Goal: Communication & Community: Answer question/provide support

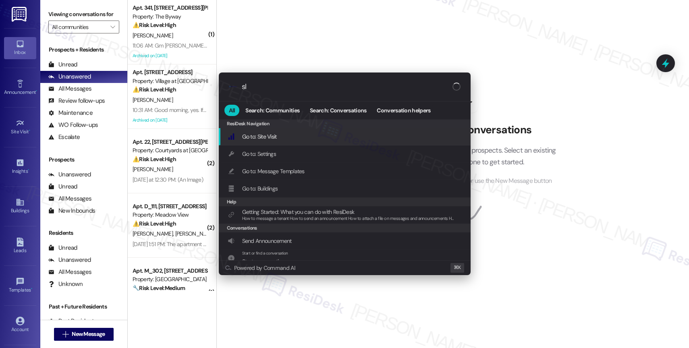
type input "sla"
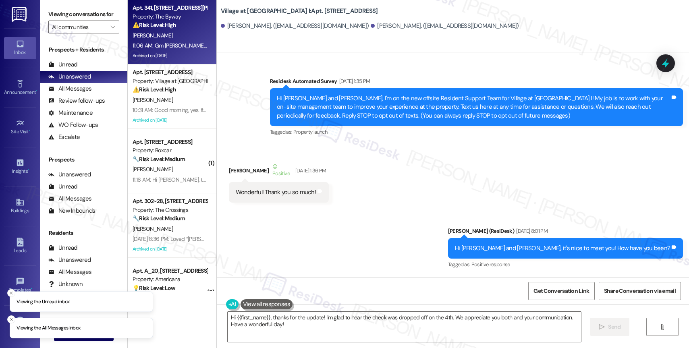
scroll to position [7017, 0]
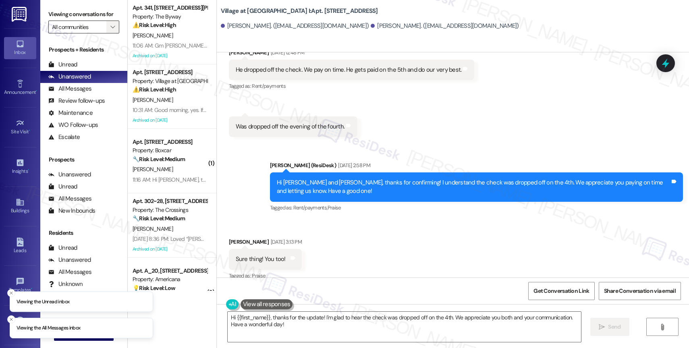
click at [110, 30] on icon "" at bounding box center [112, 27] width 4 height 6
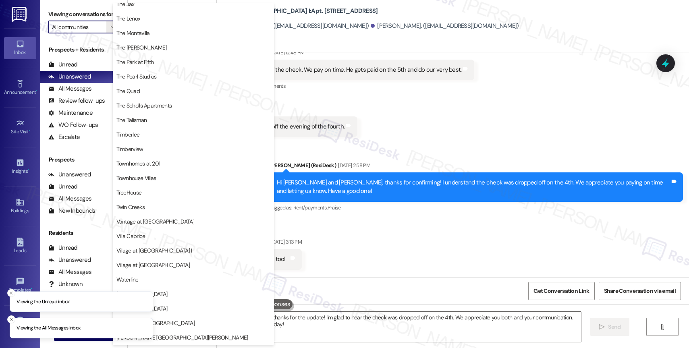
scroll to position [1486, 0]
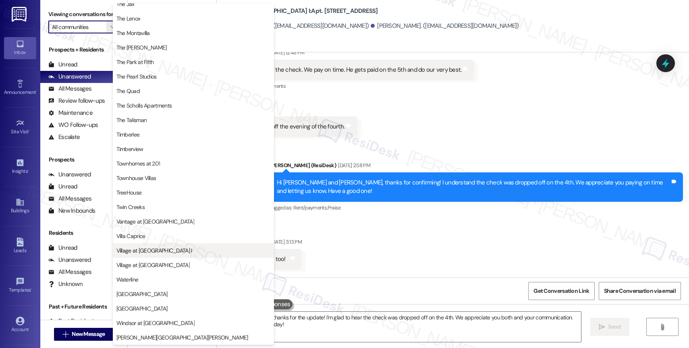
click at [194, 249] on span "Village at Main Street I" at bounding box center [193, 250] width 154 height 8
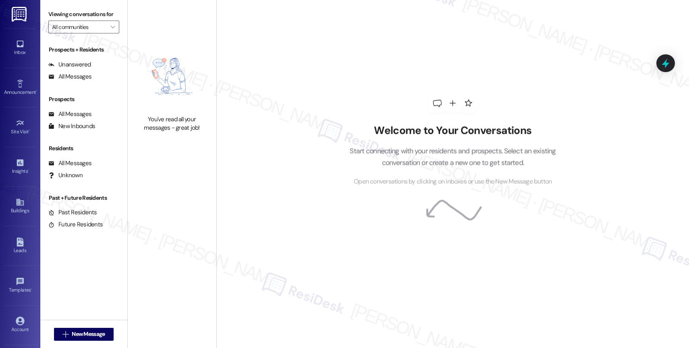
type input "Village at Main Street I"
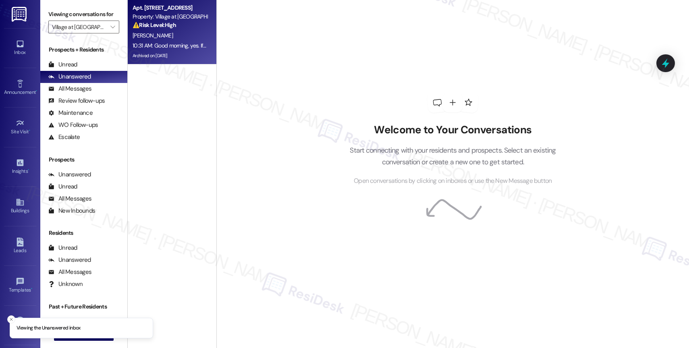
click at [161, 29] on div "Apt. 611, 30050 SW Town Center Lp W Suite 100 Property: Village at Main Street …" at bounding box center [170, 16] width 76 height 27
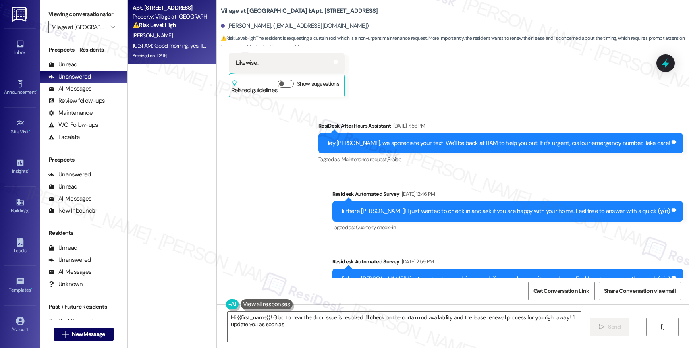
scroll to position [3325, 0]
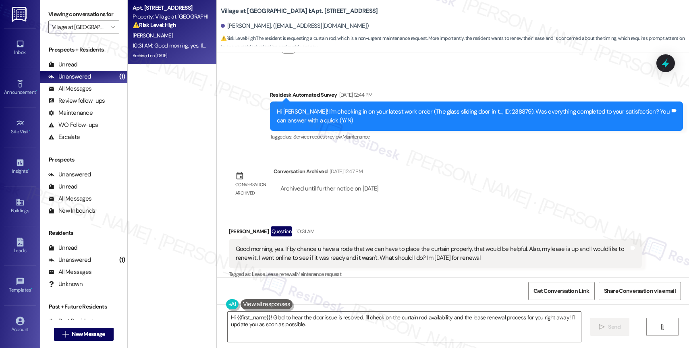
click at [419, 170] on div "Lease started Aug 16, 2024 at 8:00 PM Survey, sent via SMS Residesk Automated S…" at bounding box center [453, 164] width 472 height 225
click at [512, 248] on div "Good morning, yes. If by chance u have a rode that we can have to place the cur…" at bounding box center [432, 253] width 393 height 17
click at [580, 247] on div "Good morning, yes. If by chance u have a rode that we can have to place the cur…" at bounding box center [432, 253] width 393 height 17
click at [348, 226] on div "Rosemary Magana Question 10:31 AM" at bounding box center [435, 232] width 413 height 13
click at [444, 327] on textarea "Hi {{first_name}}! Glad to hear the door issue is resolved. I'll check on the c…" at bounding box center [404, 327] width 353 height 30
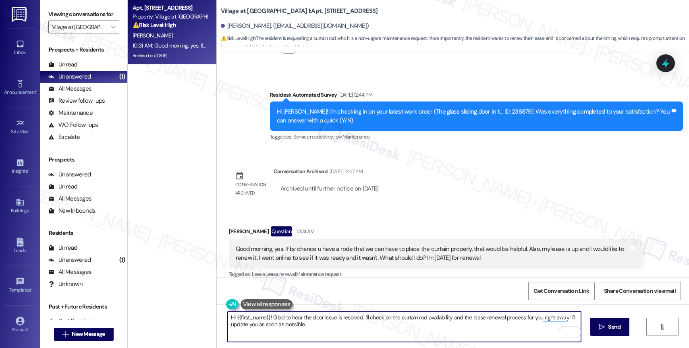
click at [264, 315] on textarea "Hi {{first_name}}! Glad to hear the door issue is resolved. I'll check on the c…" at bounding box center [404, 327] width 353 height 30
click at [399, 327] on textarea "Hi {{first_name}}, I hope you had a great weekend! Glad to hear the door issue …" at bounding box center [404, 327] width 353 height 30
click at [403, 328] on textarea "Hi {{first_name}}, I hope you had a great weekend! Glad to hear the door issue …" at bounding box center [404, 327] width 353 height 30
click at [569, 332] on icon "Open Grammarly. 0 Suggestions." at bounding box center [568, 331] width 9 height 9
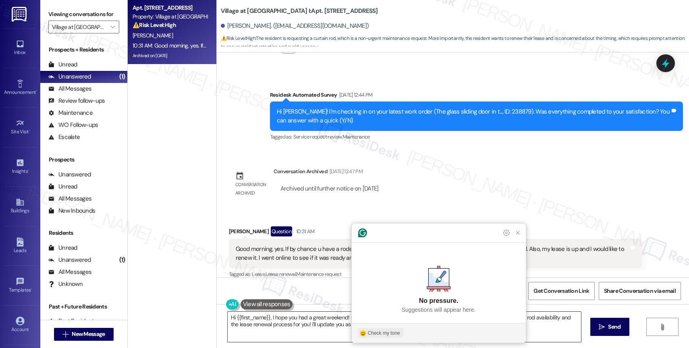
click at [389, 335] on div "Check my tone" at bounding box center [384, 332] width 32 height 7
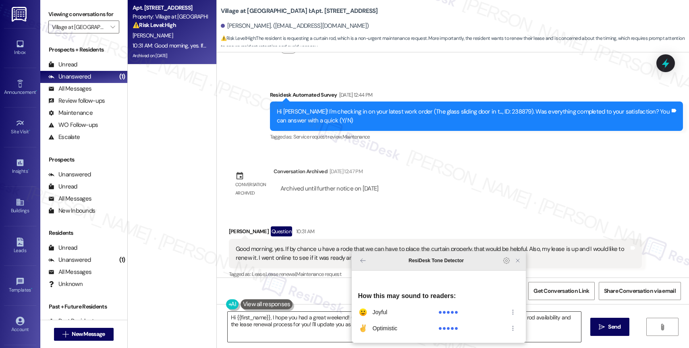
click at [517, 264] on icon "Close Grammarly Assistant" at bounding box center [517, 260] width 6 height 6
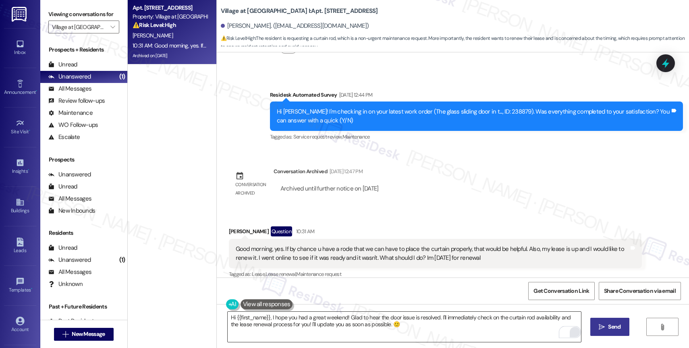
click at [599, 325] on icon "" at bounding box center [601, 327] width 6 height 6
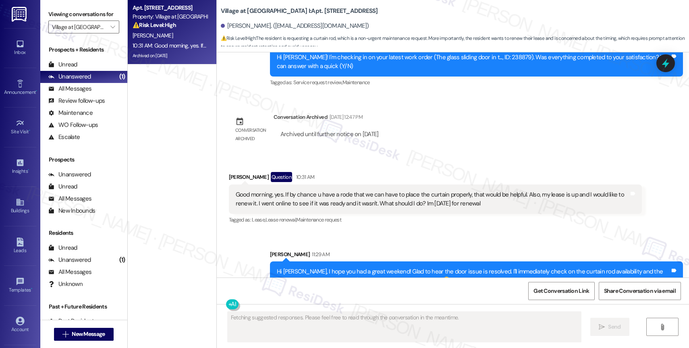
scroll to position [3390, 0]
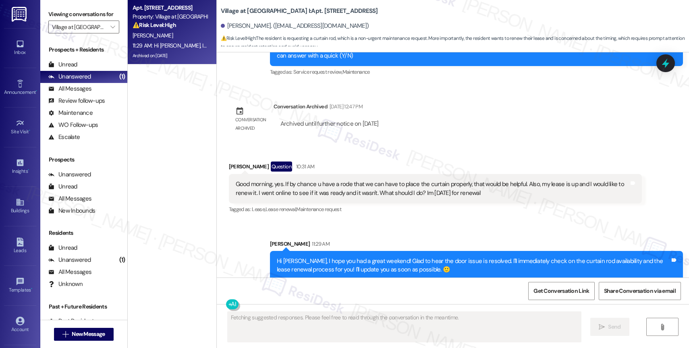
click at [362, 234] on div "Sent via SMS Sarah 11:29 AM Hi Rosemary, I hope you had a great weekend! Glad t…" at bounding box center [476, 260] width 425 height 53
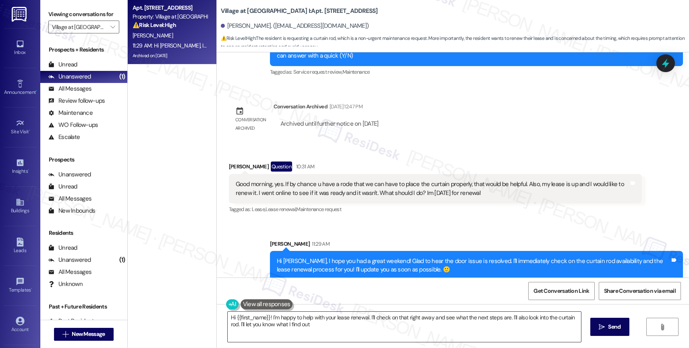
type textarea "Hi {{first_name}}! I'm happy to help with your lease renewal. I'll check on tha…"
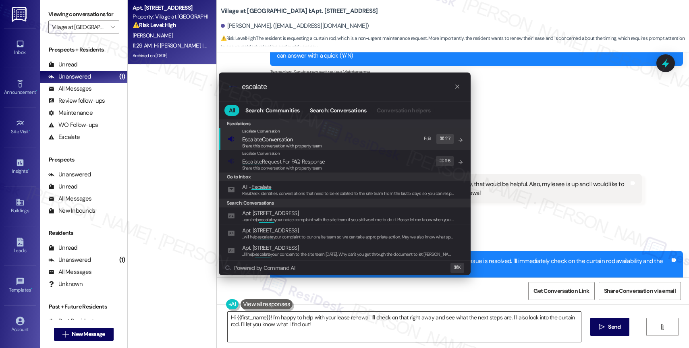
type input "escalate"
click at [298, 137] on span "Escalate Conversation" at bounding box center [282, 139] width 80 height 9
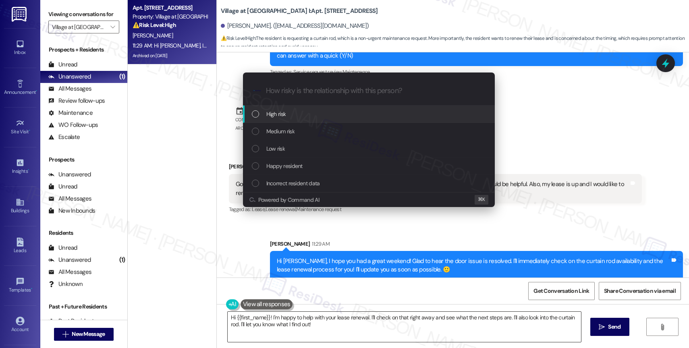
click at [278, 111] on span "High risk" at bounding box center [276, 114] width 20 height 9
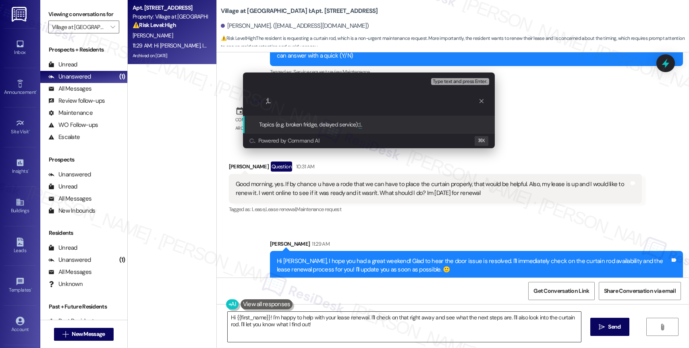
type input ";"
type input "Lease Renewal and Maintenance Inquiry"
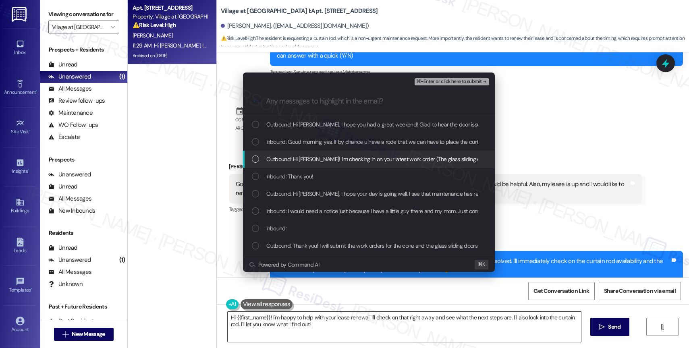
click at [319, 162] on span "Outbound: Hi Rosemary! I'm checking in on your latest work order (The glass sli…" at bounding box center [494, 159] width 457 height 9
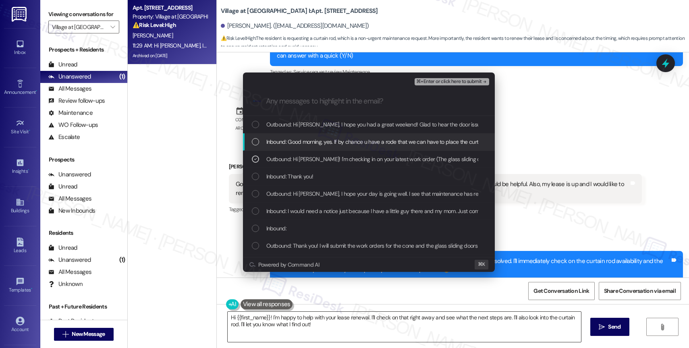
drag, startPoint x: 327, startPoint y: 140, endPoint x: 341, endPoint y: 115, distance: 28.5
click at [327, 140] on span "Inbound: Good morning, yes. If by chance u have a rode that we can have to plac…" at bounding box center [570, 141] width 608 height 9
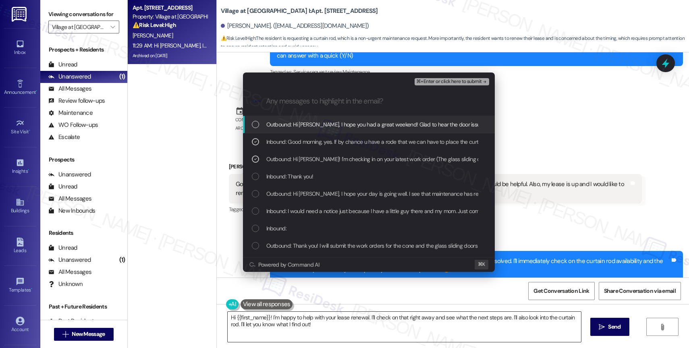
click at [336, 124] on span "Outbound: Hi Rosemary, I hope you had a great weekend! Glad to hear the door is…" at bounding box center [537, 124] width 543 height 9
click at [461, 81] on span "⌘+Enter or click here to submit" at bounding box center [448, 82] width 65 height 6
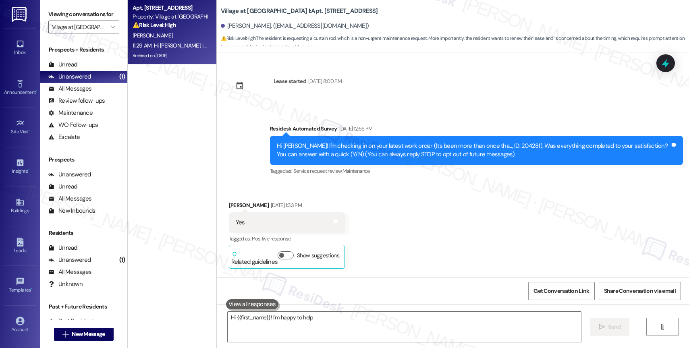
scroll to position [3402, 0]
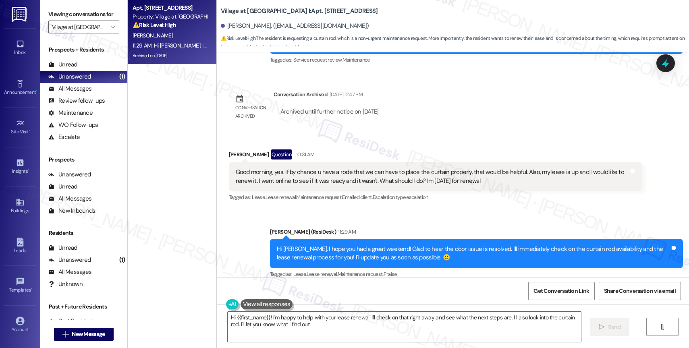
type textarea "Hi {{first_name}}! I'm happy to help with your lease renewal. I'll check on tha…"
click at [413, 221] on div "Sent via SMS Sarah (ResiDesk) 11:29 AM Hi Rosemary, I hope you had a great week…" at bounding box center [476, 253] width 425 height 64
click at [110, 30] on icon "" at bounding box center [112, 27] width 4 height 6
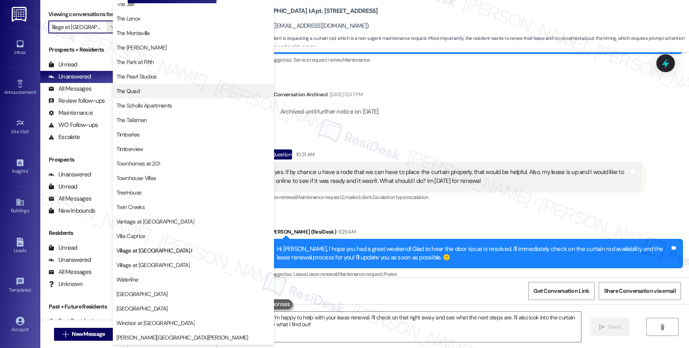
scroll to position [1469, 0]
click at [149, 90] on span "The Quad" at bounding box center [193, 91] width 154 height 8
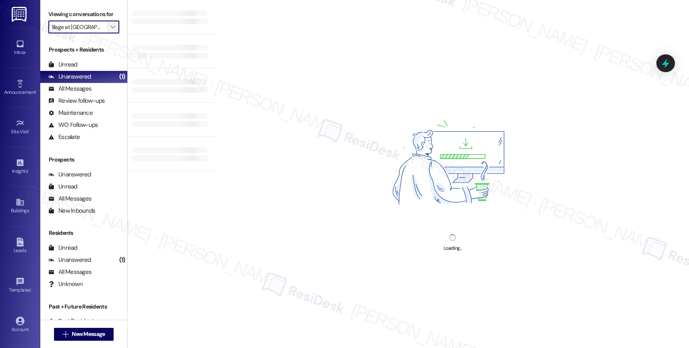
type input "The Quad"
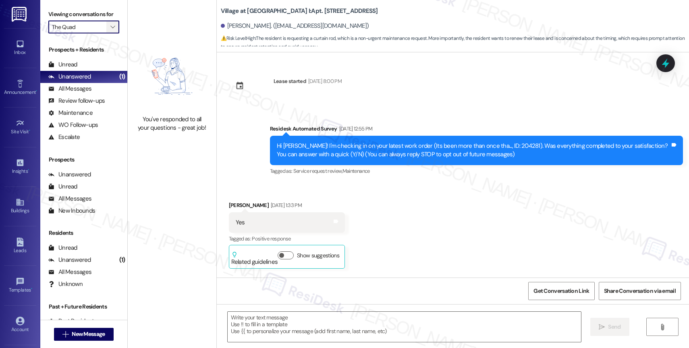
scroll to position [3566, 0]
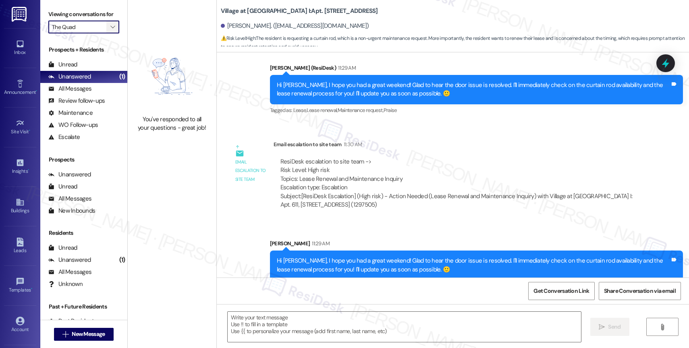
type textarea "Fetching suggested responses. Please feel free to read through the conversation…"
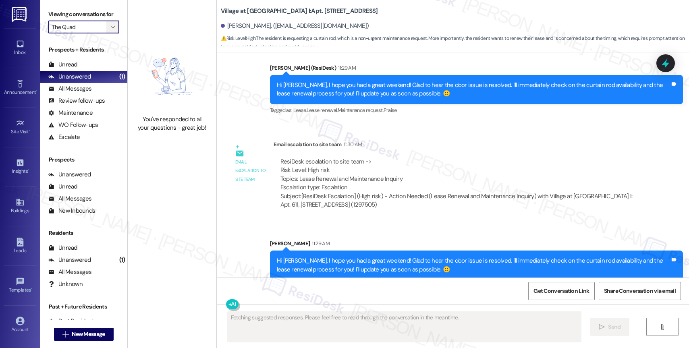
click at [110, 30] on icon "" at bounding box center [112, 27] width 4 height 6
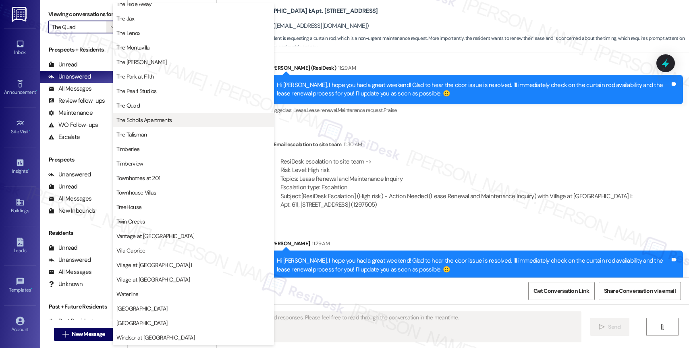
scroll to position [1447, 0]
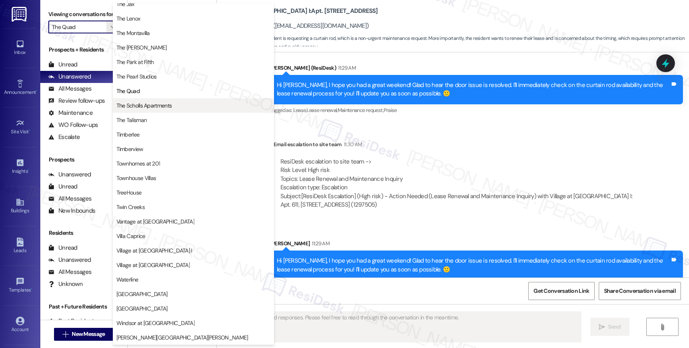
click at [153, 108] on span "The Scholls Apartments" at bounding box center [144, 105] width 56 height 8
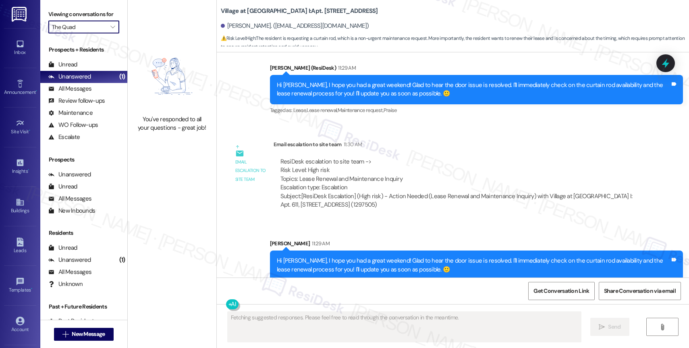
type input "The Scholls Apartments"
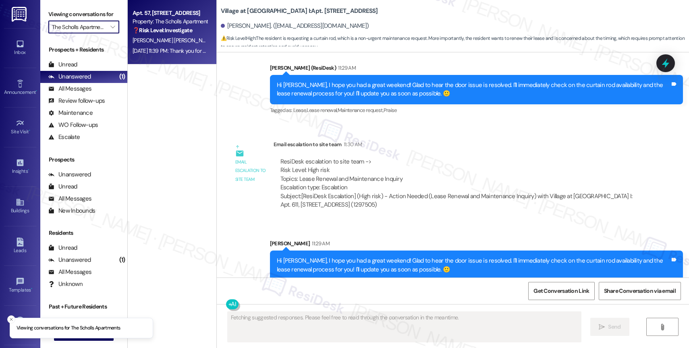
click at [180, 31] on strong "❓ Risk Level: Investigate" at bounding box center [162, 30] width 60 height 7
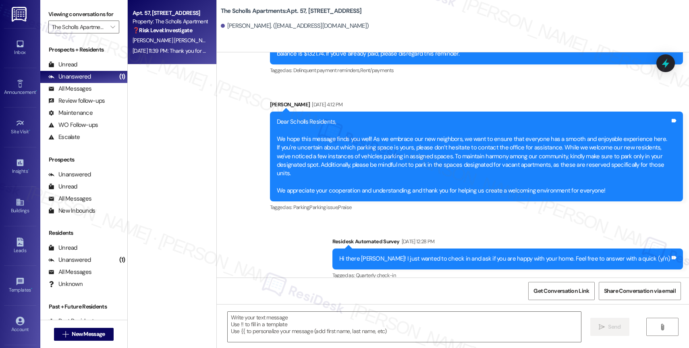
type textarea "Fetching suggested responses. Please feel free to read through the conversation…"
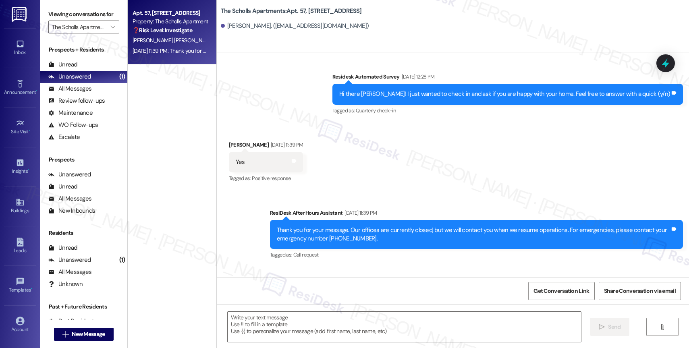
scroll to position [435, 0]
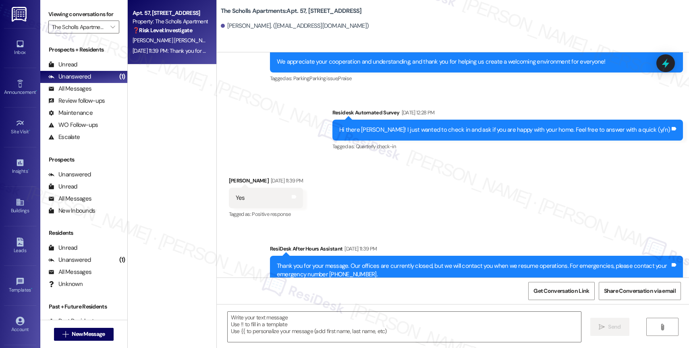
click at [400, 201] on div "Received via SMS Rosalyn Perez Tenorio Aug 15, 2025 at 11:39 PM Yes Tags and no…" at bounding box center [453, 192] width 472 height 68
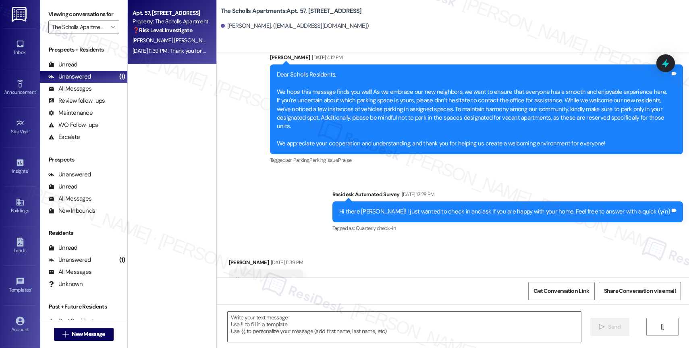
scroll to position [526, 0]
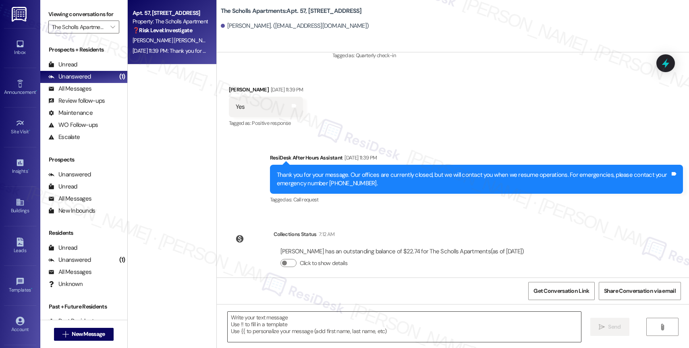
click at [266, 323] on textarea at bounding box center [404, 327] width 353 height 30
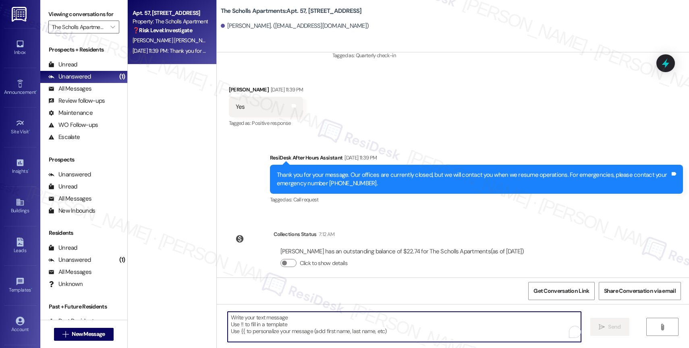
paste textarea "Hi {{first_name}}, it's great to connect with you! Thanks for confirming you're…"
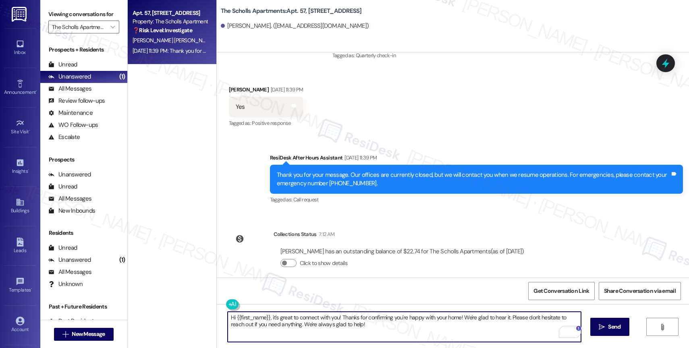
click at [356, 325] on textarea "Hi {{first_name}}, it's great to connect with you! Thanks for confirming you're…" at bounding box center [404, 327] width 353 height 30
click at [569, 331] on div "1" at bounding box center [568, 331] width 9 height 9
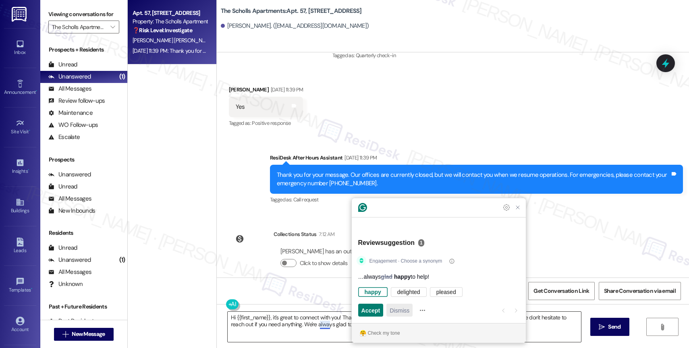
click at [403, 312] on span "Dismiss" at bounding box center [399, 310] width 20 height 8
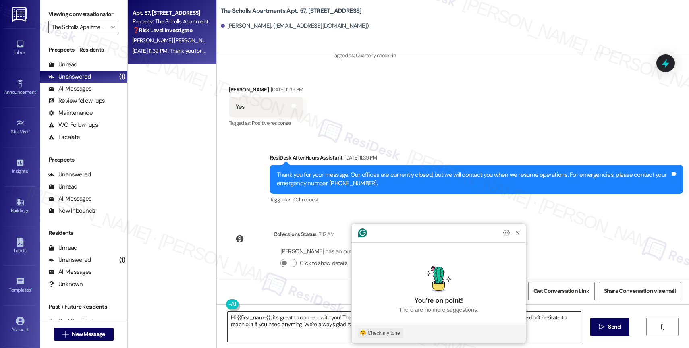
click at [383, 333] on div "Check my tone" at bounding box center [384, 332] width 32 height 7
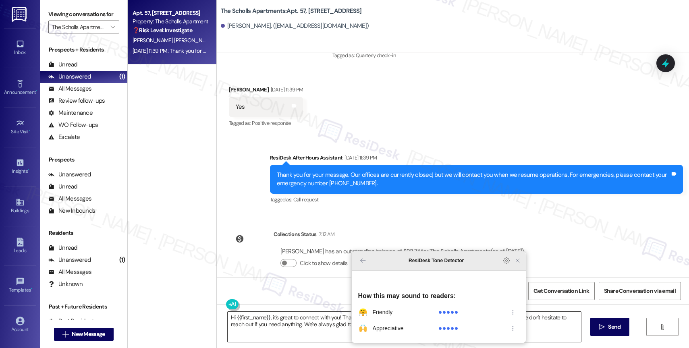
click at [516, 264] on icon "Close Grammarly Assistant" at bounding box center [517, 260] width 6 height 6
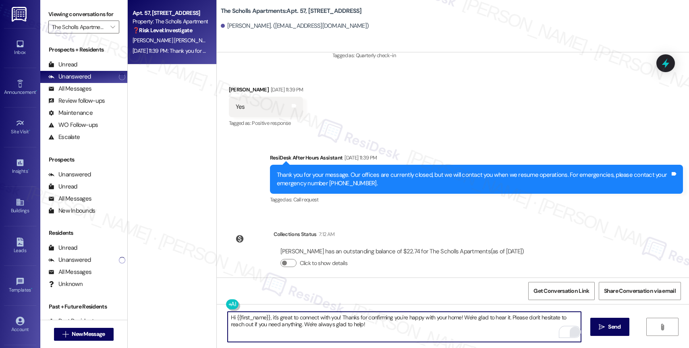
drag, startPoint x: 284, startPoint y: 323, endPoint x: 408, endPoint y: 325, distance: 124.0
click at [408, 325] on textarea "Hi {{first_name}}, it's great to connect with you! Thanks for confirming you're…" at bounding box center [404, 327] width 353 height 30
type textarea "Hi {{first_name}}, it's great to connect with you! Thanks for confirming you're…"
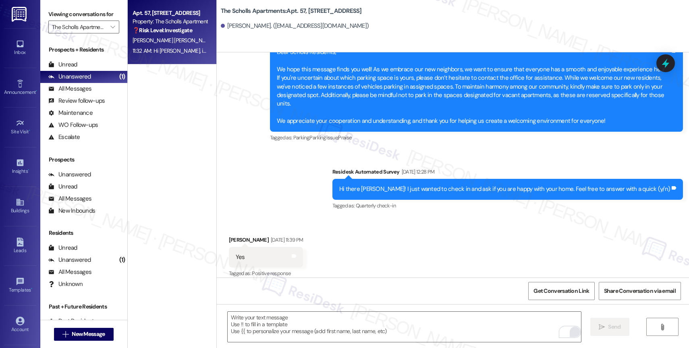
scroll to position [375, 0]
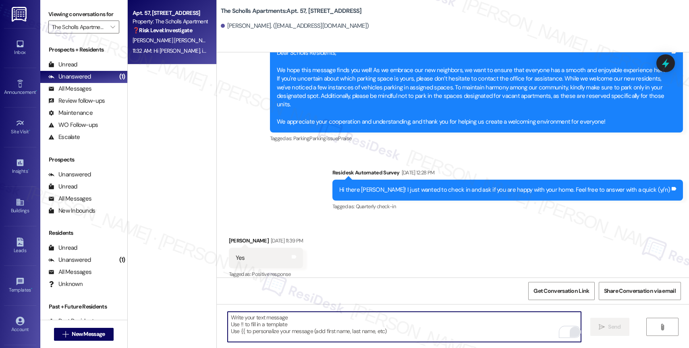
click at [288, 325] on textarea "To enrich screen reader interactions, please activate Accessibility in Grammarl…" at bounding box center [404, 327] width 353 height 30
paste textarea "I also want to take this chance to ask you...Has {{property}} lived up to your …"
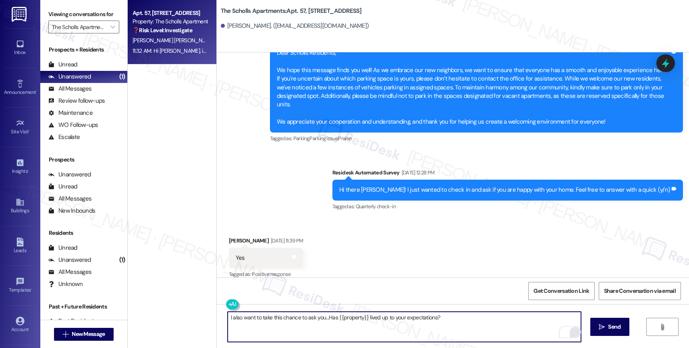
scroll to position [590, 0]
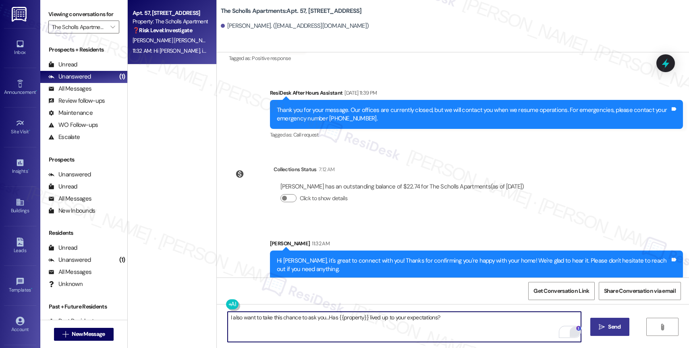
type textarea "I also want to take this chance to ask you...Has {{property}} lived up to your …"
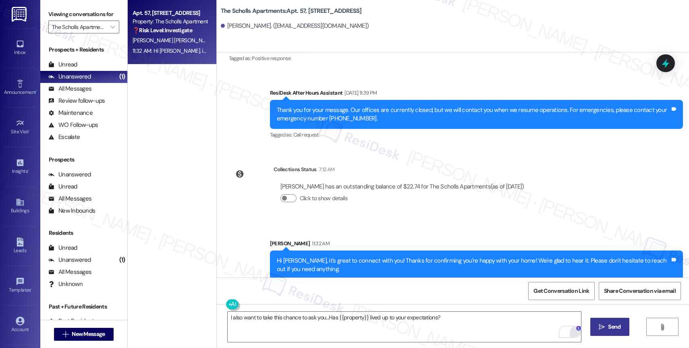
click at [602, 322] on button " Send" at bounding box center [609, 327] width 39 height 18
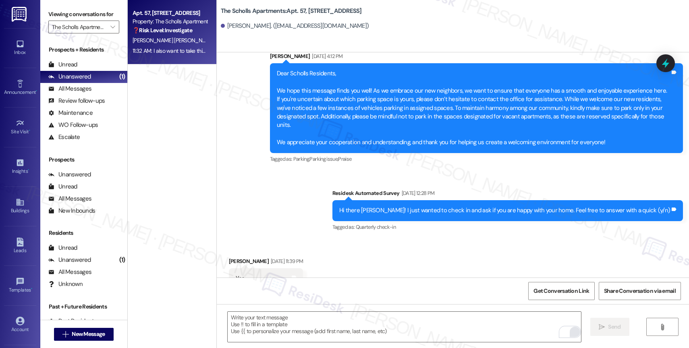
scroll to position [263, 0]
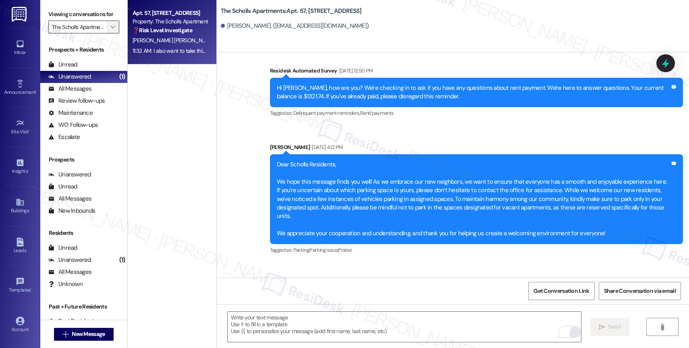
click at [110, 30] on icon "" at bounding box center [112, 27] width 4 height 6
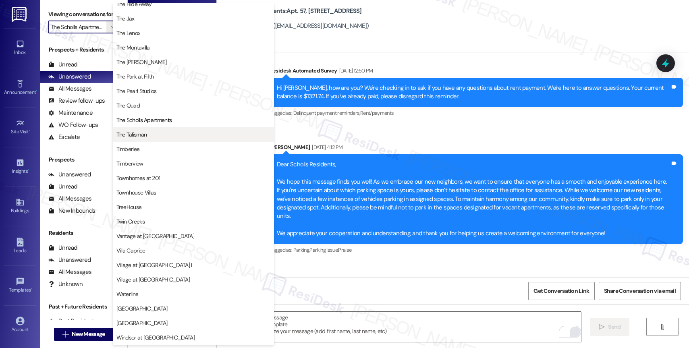
scroll to position [1447, 0]
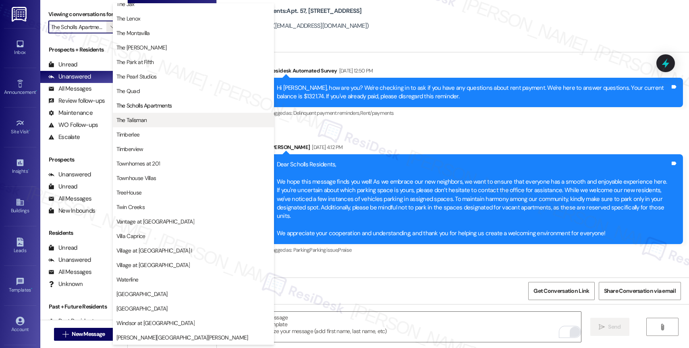
click at [156, 123] on span "The Talisman" at bounding box center [193, 120] width 154 height 8
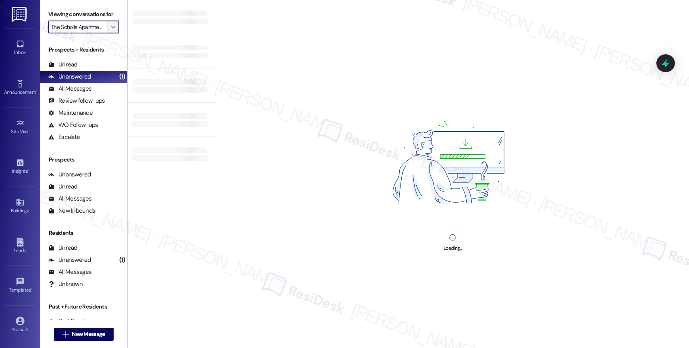
type input "The Talisman"
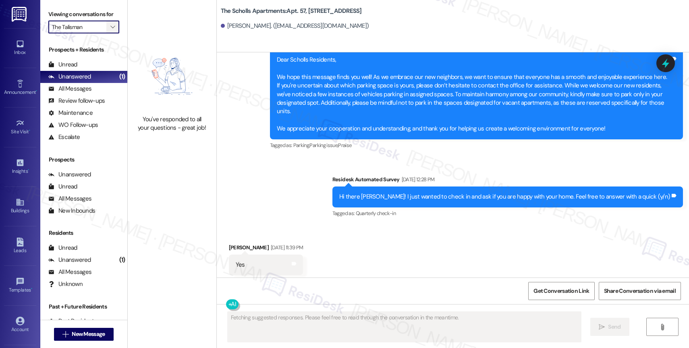
scroll to position [375, 0]
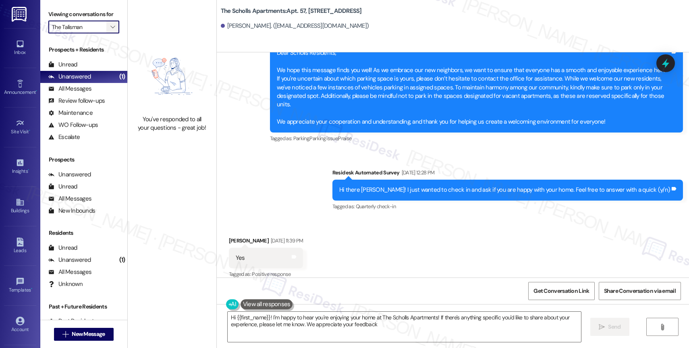
type textarea "Hi {{first_name}}! I'm happy to hear you're enjoying your home at The Scholls A…"
click at [110, 30] on icon "" at bounding box center [112, 27] width 4 height 6
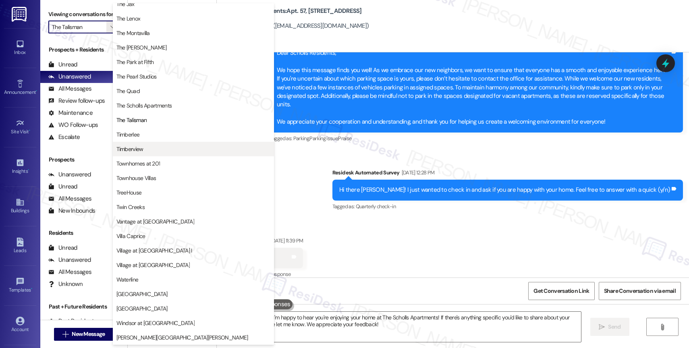
scroll to position [1466, 0]
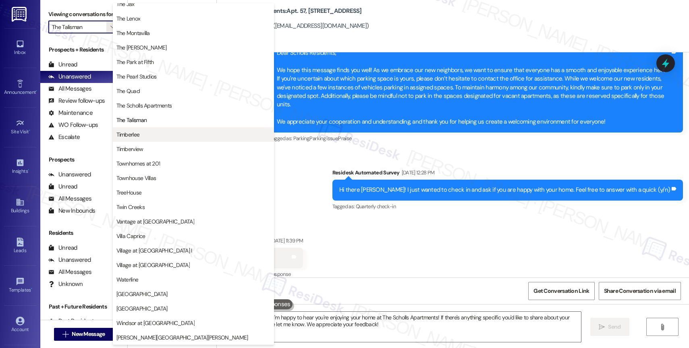
click at [156, 132] on span "Timberlee" at bounding box center [193, 134] width 154 height 8
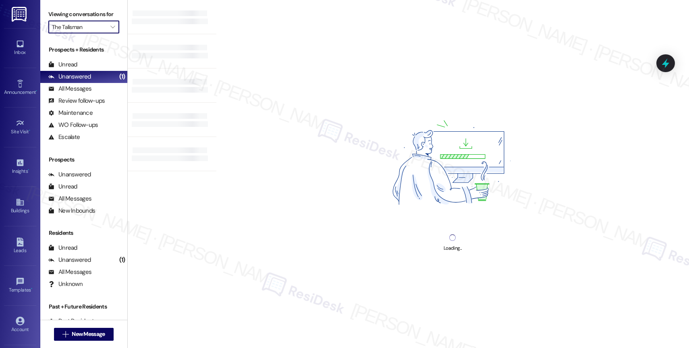
type input "Timberlee"
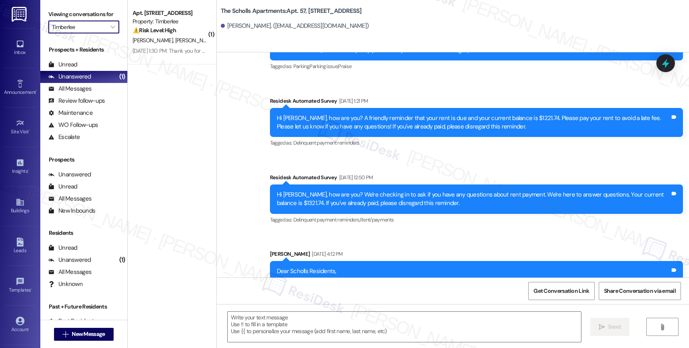
type textarea "Fetching suggested responses. Please feel free to read through the conversation…"
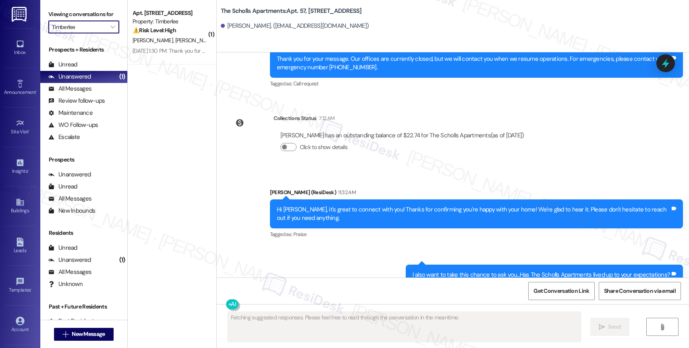
scroll to position [659, 0]
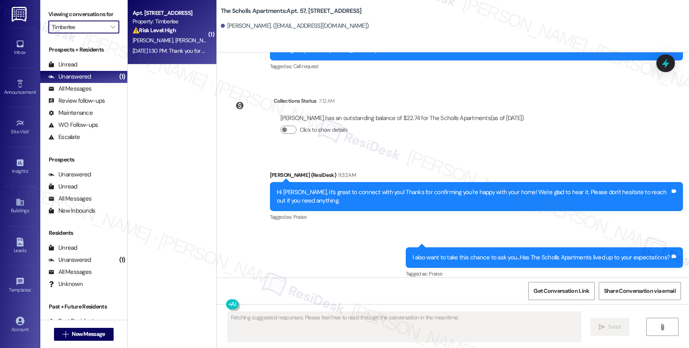
click at [163, 36] on div "V. Boyle T. Fisher Iii" at bounding box center [170, 40] width 76 height 10
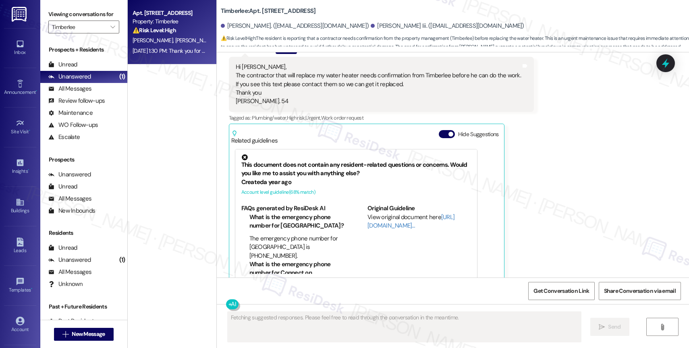
scroll to position [1510, 0]
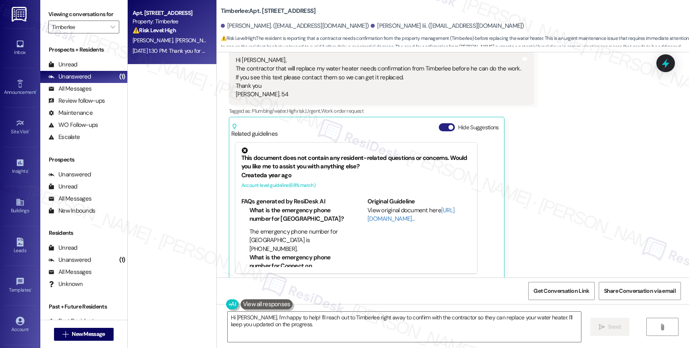
click at [448, 125] on span "button" at bounding box center [450, 127] width 5 height 5
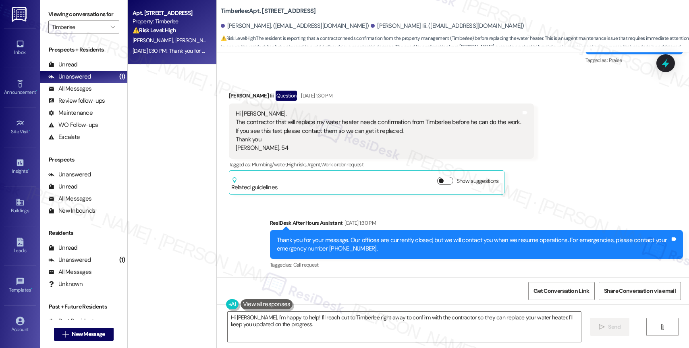
scroll to position [1448, 0]
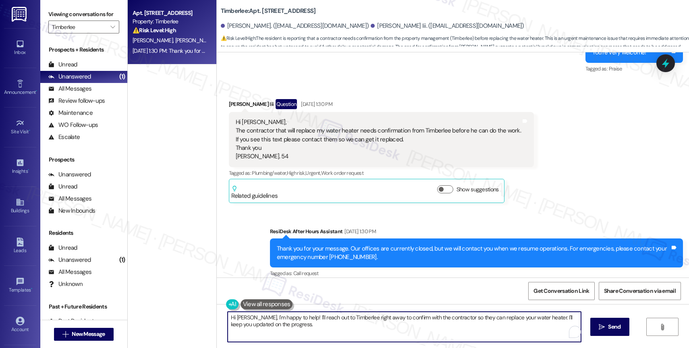
drag, startPoint x: 250, startPoint y: 316, endPoint x: 360, endPoint y: 336, distance: 111.8
click at [360, 336] on textarea "Hi Tom, I'm happy to help! I'll reach out to Timberlee right away to confirm wi…" at bounding box center [404, 327] width 353 height 30
click at [434, 321] on textarea "Hi Tom, Good morning. I just returned today from being away over the weekend." at bounding box center [404, 327] width 353 height 30
click at [570, 332] on div "1" at bounding box center [568, 331] width 9 height 9
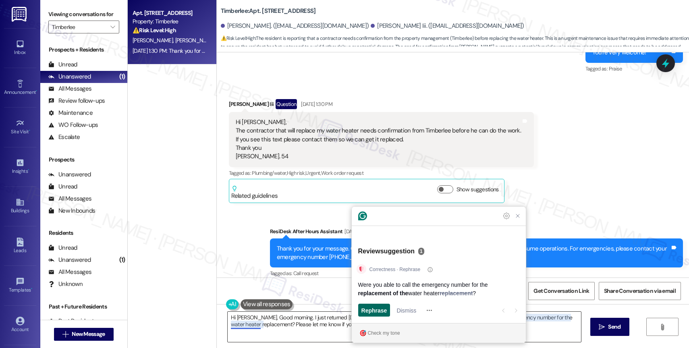
click at [377, 310] on span "Rephrase" at bounding box center [374, 310] width 26 height 8
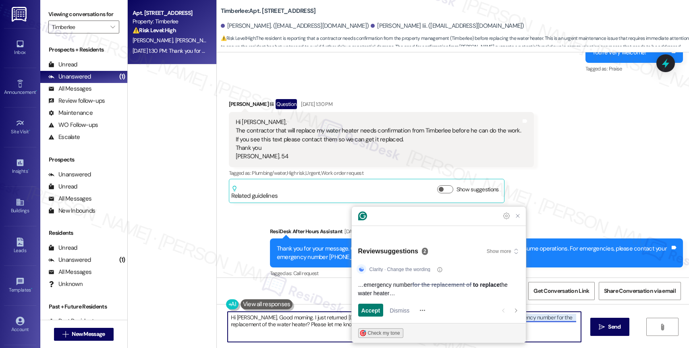
type textarea "Hi Tom, Good morning. I just returned today from being away over the weekend. W…"
click at [385, 334] on div "Check my tone" at bounding box center [384, 332] width 32 height 7
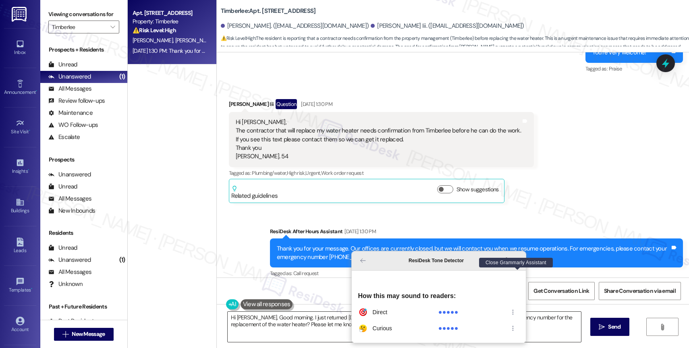
click at [518, 264] on icon "Close Grammarly Assistant" at bounding box center [517, 260] width 6 height 6
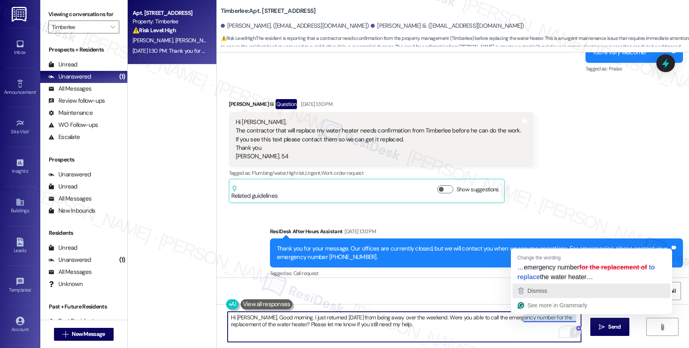
click at [536, 290] on span "Dismiss" at bounding box center [537, 291] width 20 height 6
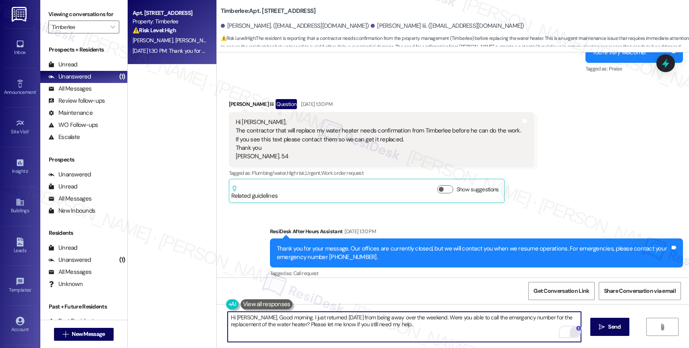
click at [411, 328] on textarea "Hi Tom, Good morning. I just returned today from being away over the weekend. W…" at bounding box center [404, 327] width 353 height 30
click at [611, 326] on span "Send" at bounding box center [614, 327] width 12 height 8
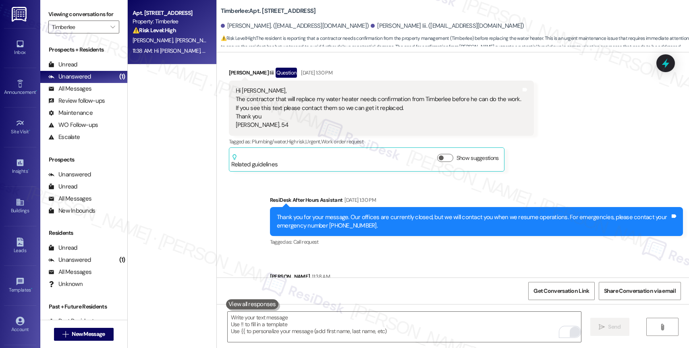
scroll to position [1512, 0]
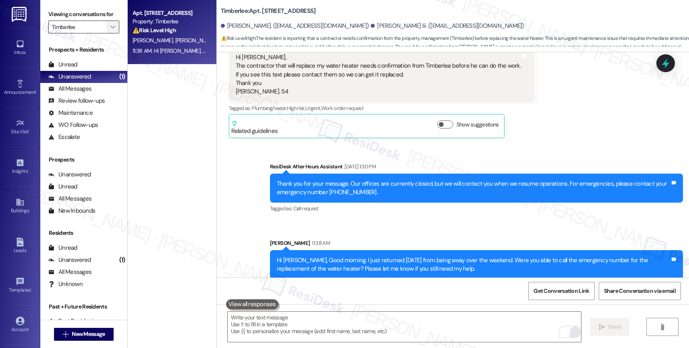
click at [110, 30] on icon "" at bounding box center [112, 27] width 4 height 6
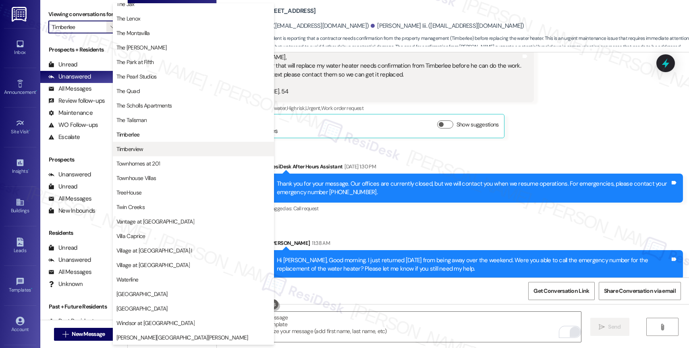
scroll to position [1465, 0]
click at [149, 149] on span "Timberview" at bounding box center [193, 149] width 154 height 8
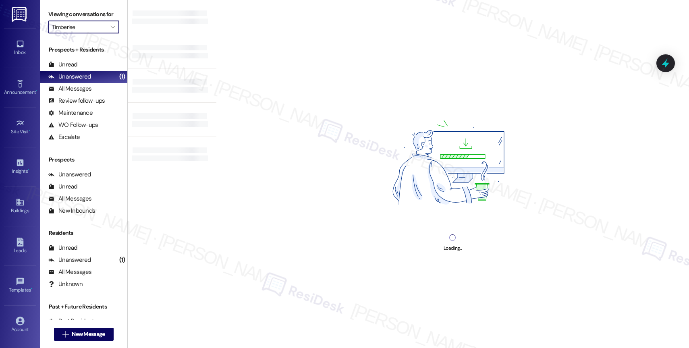
type input "Timberview"
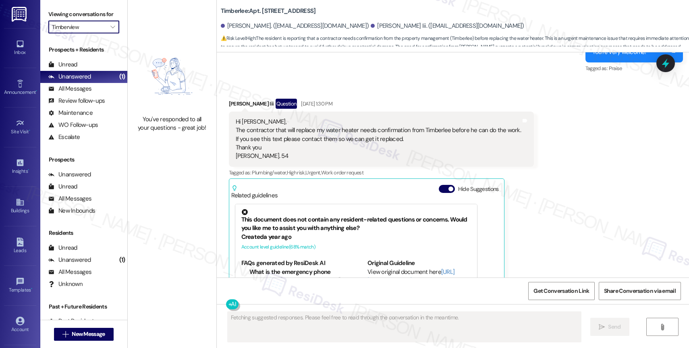
scroll to position [1510, 0]
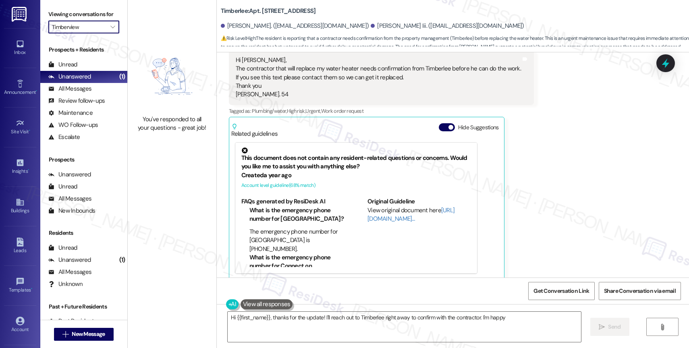
type textarea "Hi {{first_name}}, thanks for the update! I'll reach out to Timberlee right awa…"
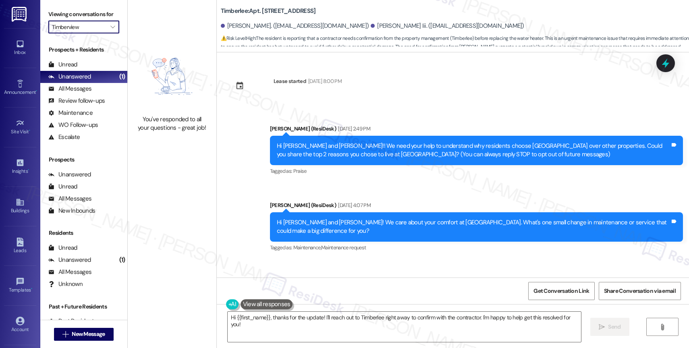
scroll to position [1510, 0]
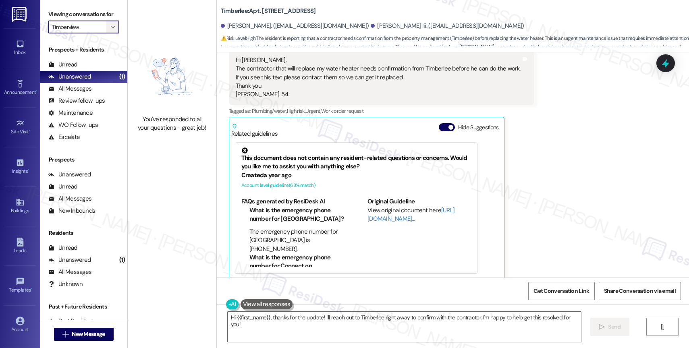
click at [110, 30] on icon "" at bounding box center [112, 27] width 4 height 6
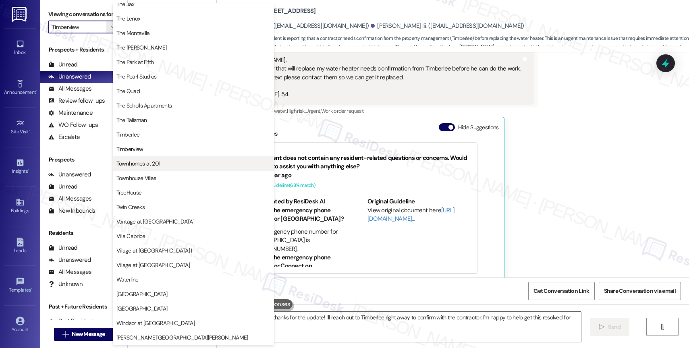
scroll to position [1450, 0]
click at [156, 170] on button "Townhomes at 201" at bounding box center [193, 163] width 161 height 14
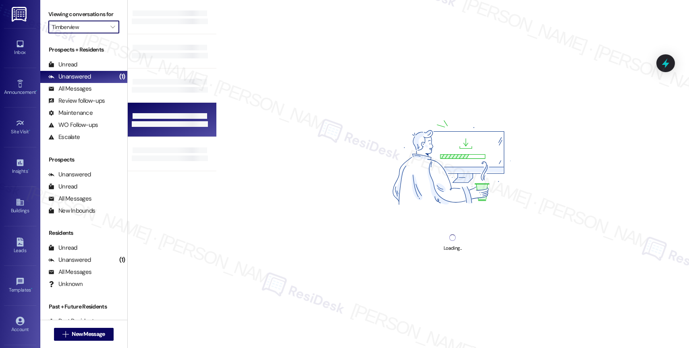
type input "Townhomes at 201"
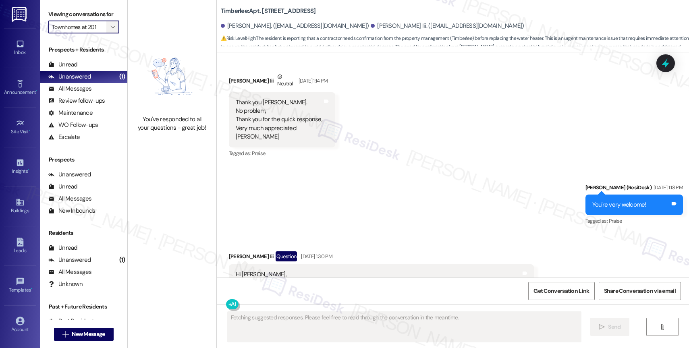
scroll to position [1510, 0]
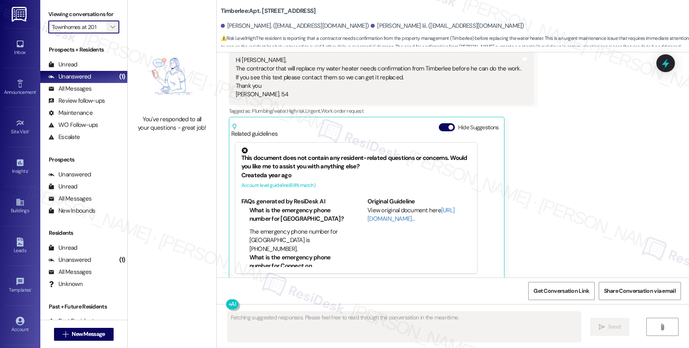
click at [110, 30] on icon "" at bounding box center [112, 27] width 4 height 6
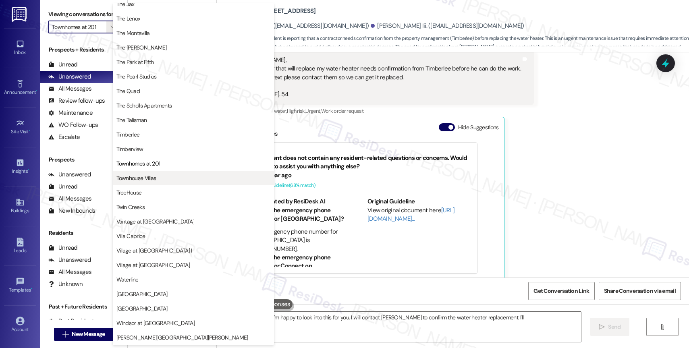
scroll to position [1465, 0]
type textarea "Hi {{first_name}}, I'm happy to look into this for you. I will contact Timberle…"
click at [155, 182] on span "Townhouse Villas" at bounding box center [136, 178] width 40 height 8
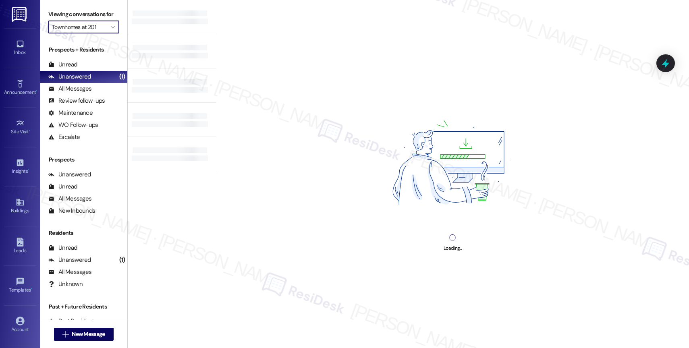
type input "Townhouse Villas"
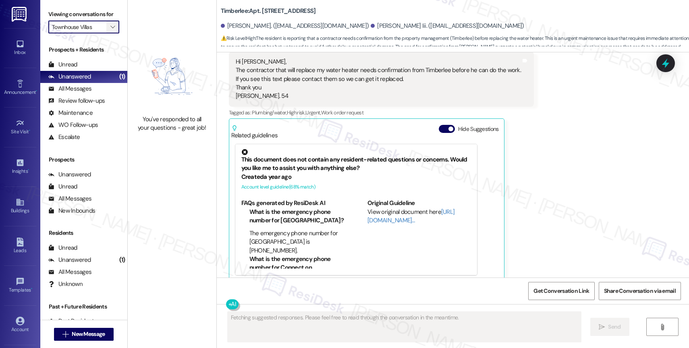
scroll to position [1510, 0]
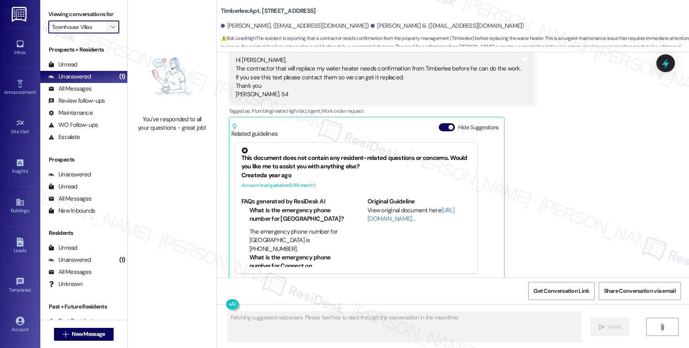
click at [109, 33] on span "" at bounding box center [113, 27] width 8 height 13
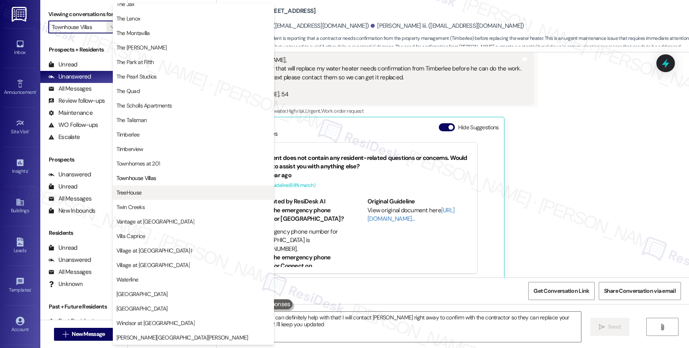
type textarea "Hi {{first_name}}, I can definitely help with that! I will contact Timberlee ri…"
click at [154, 192] on span "TreeHouse" at bounding box center [193, 194] width 154 height 8
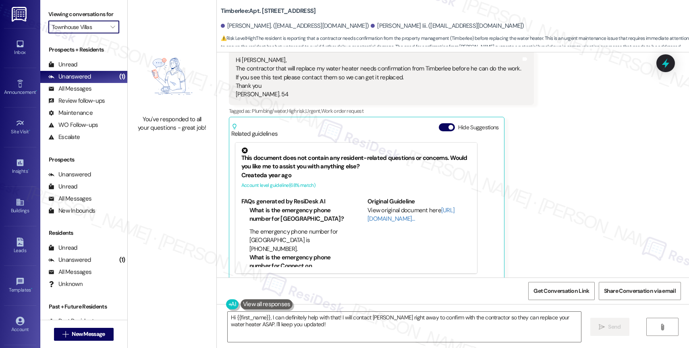
type input "TreeHouse"
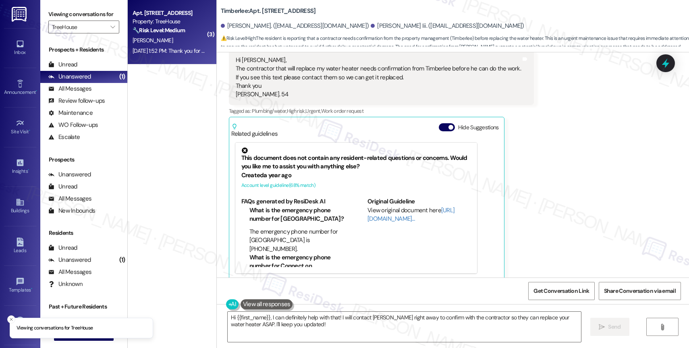
click at [162, 35] on div "Apt. 601, 3440 SW US Veterans Hospital Road Property: TreeHouse 🔧 Risk Level: M…" at bounding box center [170, 21] width 76 height 27
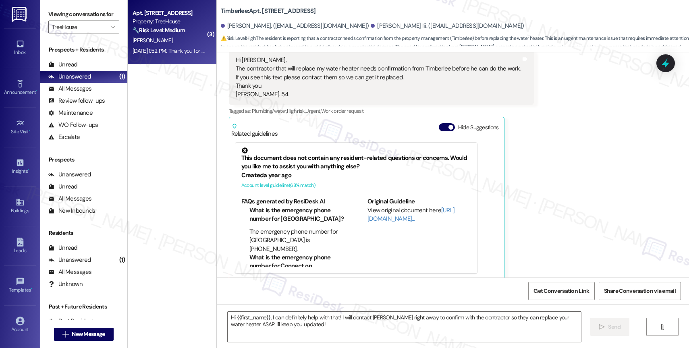
type textarea "Fetching suggested responses. Please feel free to read through the conversation…"
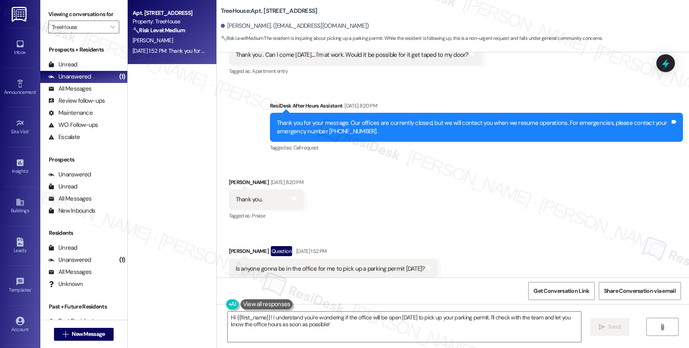
scroll to position [1145, 0]
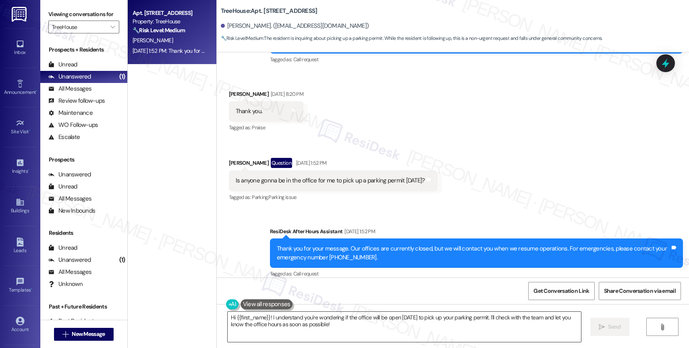
drag, startPoint x: 270, startPoint y: 317, endPoint x: 418, endPoint y: 331, distance: 148.9
click at [418, 331] on textarea "Hi {{first_name}}! I understand you're wondering if the office will be open tod…" at bounding box center [404, 327] width 353 height 30
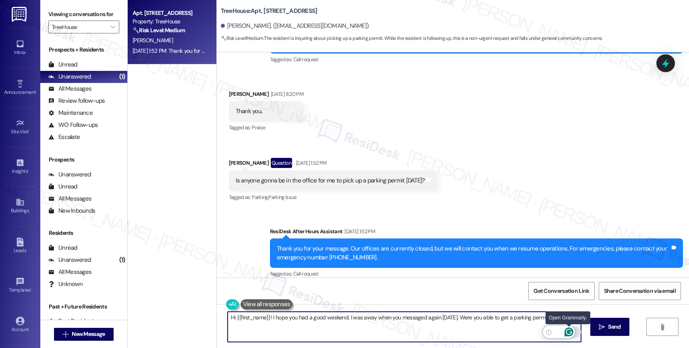
click at [571, 331] on icon "Open Grammarly. 0 Suggestions." at bounding box center [568, 332] width 6 height 6
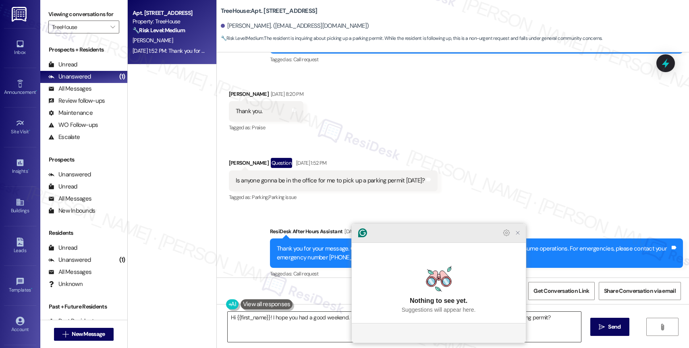
click at [521, 238] on icon "Close Grammarly Assistant" at bounding box center [518, 233] width 10 height 10
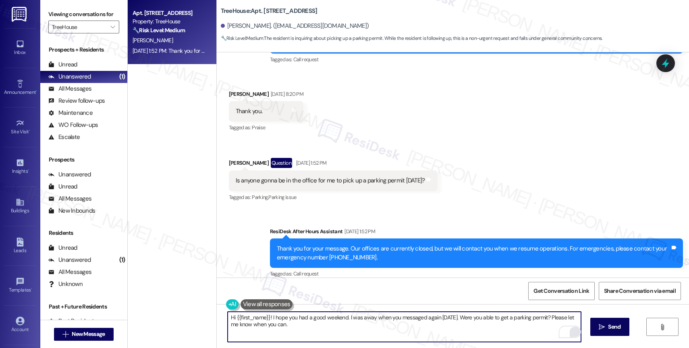
click at [555, 316] on textarea "Hi {{first_name}}! I hope you had a good weekend. I was away when you messaged …" at bounding box center [404, 327] width 353 height 30
drag, startPoint x: 554, startPoint y: 316, endPoint x: 557, endPoint y: 325, distance: 9.3
click at [557, 325] on textarea "Hi {{first_name}}! I hope you had a good weekend. I was away when you messaged …" at bounding box center [404, 327] width 353 height 30
type textarea "Hi {{first_name}}! I hope you had a good weekend. I was away when you messaged …"
click at [612, 327] on span "Send" at bounding box center [614, 327] width 12 height 8
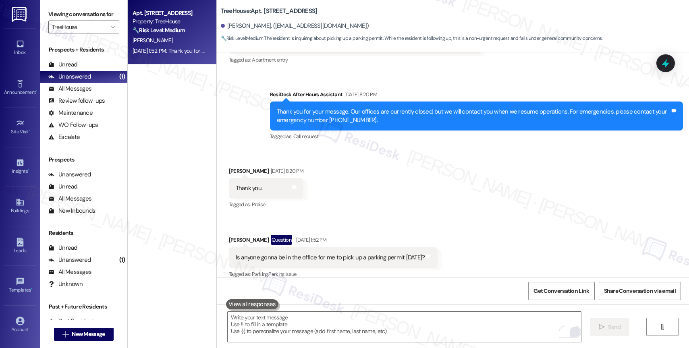
scroll to position [1202, 0]
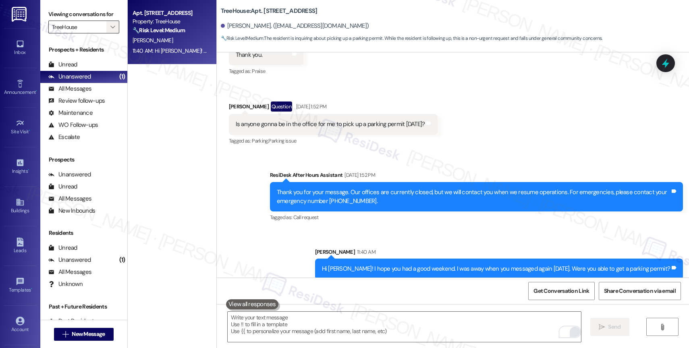
click at [109, 32] on span "" at bounding box center [113, 27] width 8 height 13
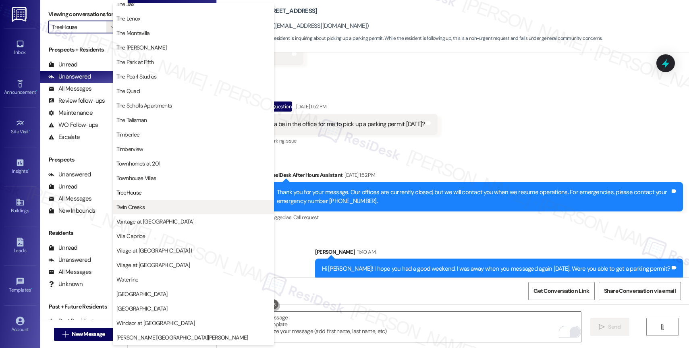
scroll to position [1465, 0]
click at [155, 203] on span "Twin Creeks" at bounding box center [193, 207] width 154 height 8
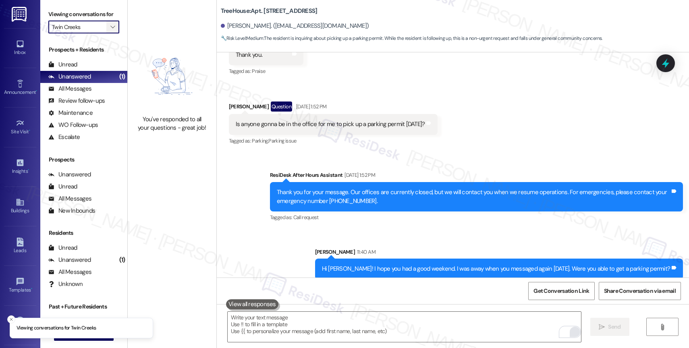
click at [109, 33] on span "" at bounding box center [113, 27] width 8 height 13
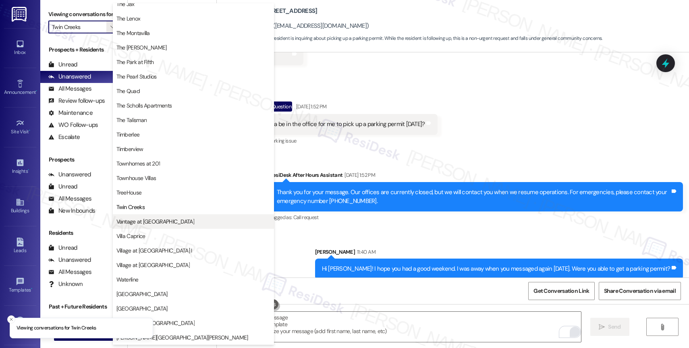
scroll to position [1466, 0]
click at [151, 223] on span "Vantage at Hillsdale" at bounding box center [155, 221] width 78 height 8
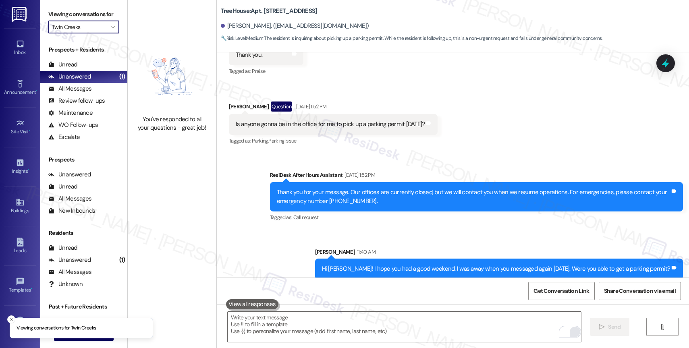
type input "Vantage at Hillsdale"
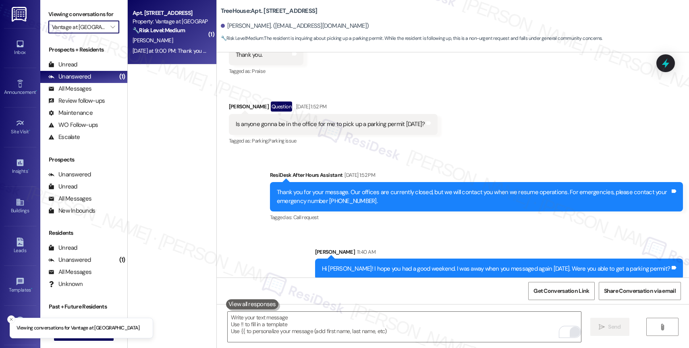
click at [169, 27] on strong "🔧 Risk Level: Medium" at bounding box center [158, 30] width 52 height 7
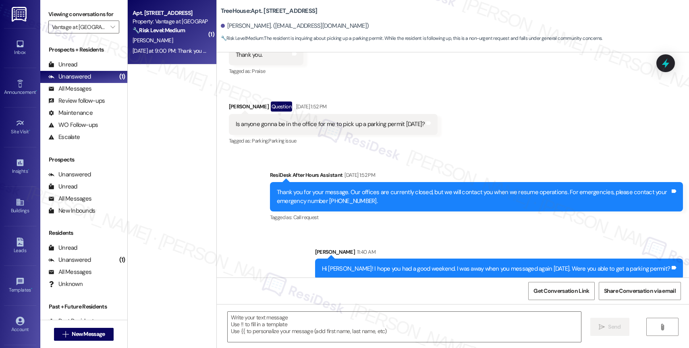
type textarea "Fetching suggested responses. Please feel free to read through the conversation…"
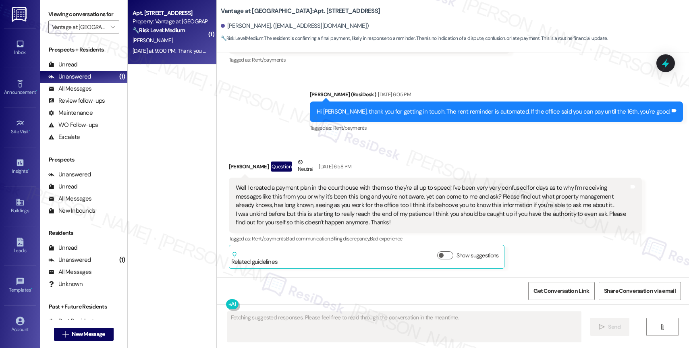
scroll to position [7782, 0]
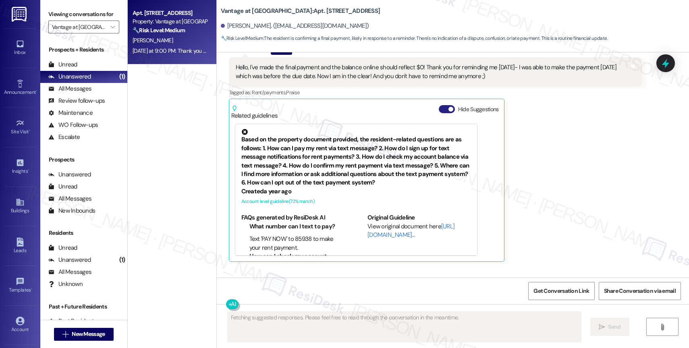
click at [439, 113] on button "Hide Suggestions" at bounding box center [447, 109] width 16 height 8
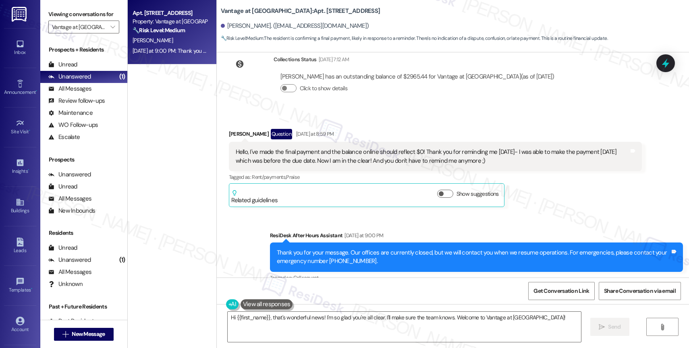
scroll to position [7720, 0]
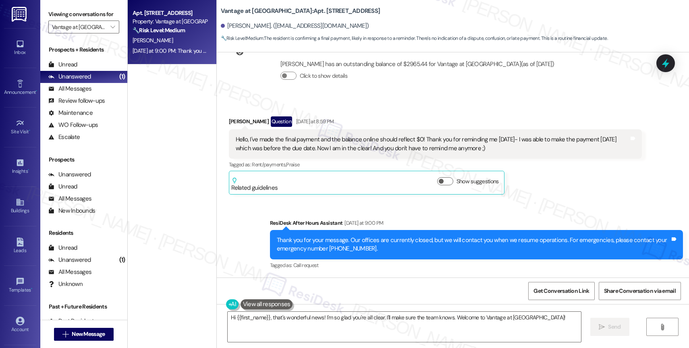
click at [410, 101] on div "Received via SMS Jade Andrushka Question Yesterday at 8:59 PM Hello, I've made …" at bounding box center [453, 149] width 472 height 102
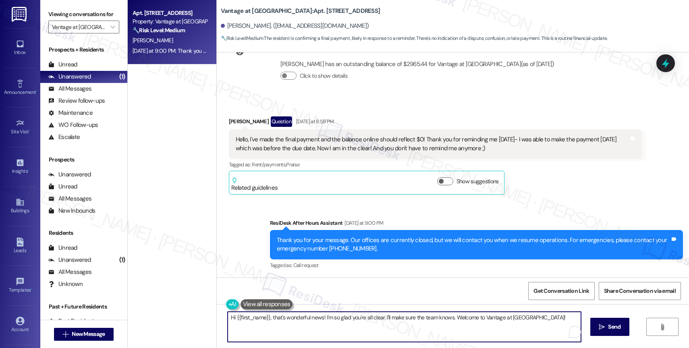
drag, startPoint x: 380, startPoint y: 315, endPoint x: 527, endPoint y: 315, distance: 147.0
click at [527, 315] on textarea "Hi {{first_name}}, that's wonderful news! I'm so glad you're all clear. I'll ma…" at bounding box center [404, 327] width 353 height 30
drag, startPoint x: 517, startPoint y: 318, endPoint x: 379, endPoint y: 317, distance: 138.9
click at [379, 317] on textarea "Hi {{first_name}}, that's wonderful news! I'm so glad you're all clear. I'll ma…" at bounding box center [404, 327] width 353 height 30
type textarea "Hi {{first_name}}, that's wonderful news! I'm so glad you're all clear. Thank y…"
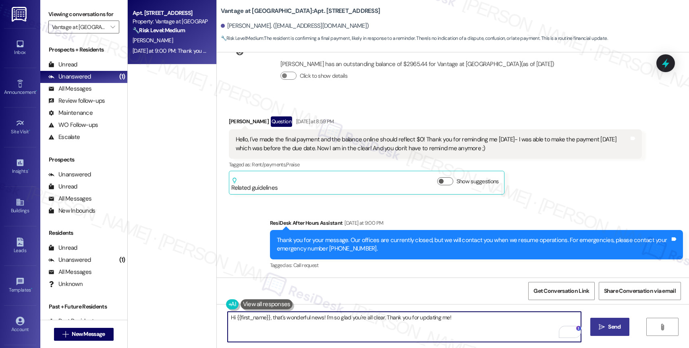
click at [608, 329] on span "Send" at bounding box center [614, 327] width 12 height 8
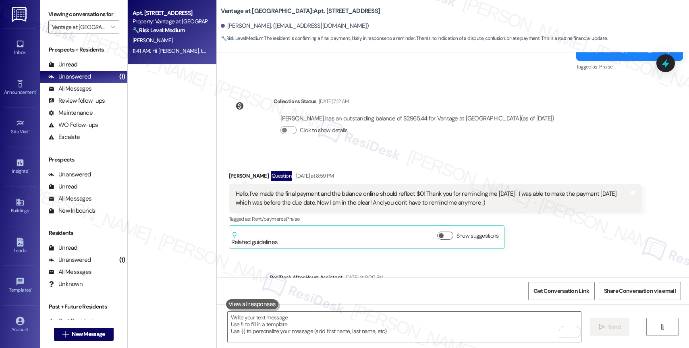
scroll to position [7643, 0]
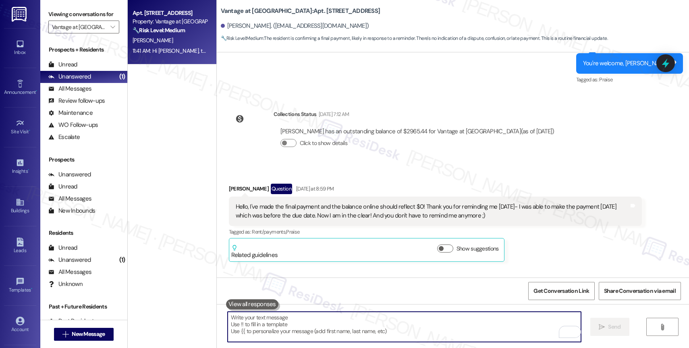
click at [297, 321] on textarea "To enrich screen reader interactions, please activate Accessibility in Grammarl…" at bounding box center [404, 327] width 353 height 30
paste textarea "Feel free to let us know if you have other questions or concerns so we can assi…"
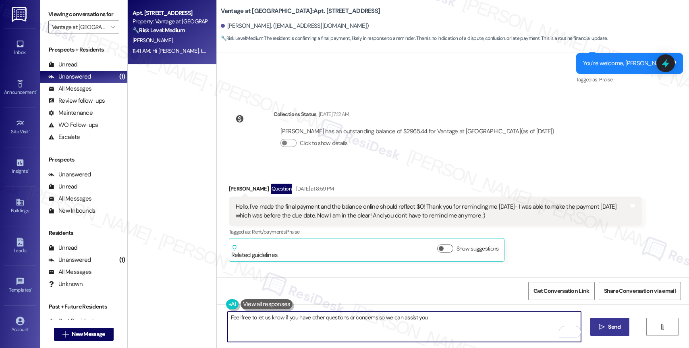
scroll to position [7776, 0]
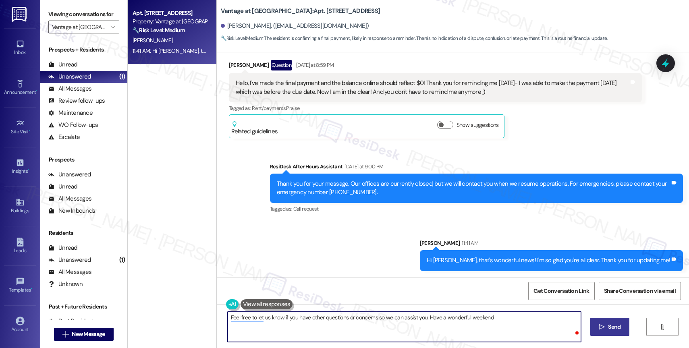
type textarea "Feel free to let us know if you have other questions or concerns so we can assi…"
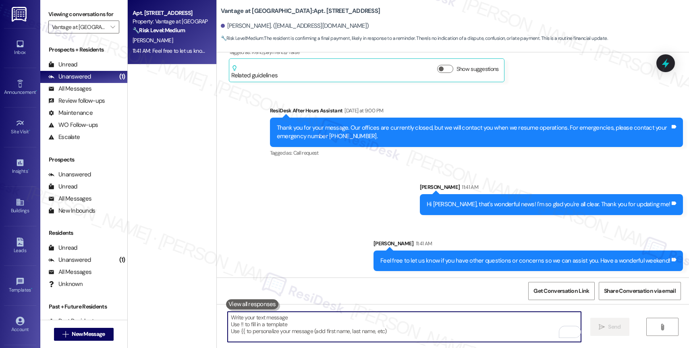
scroll to position [7832, 0]
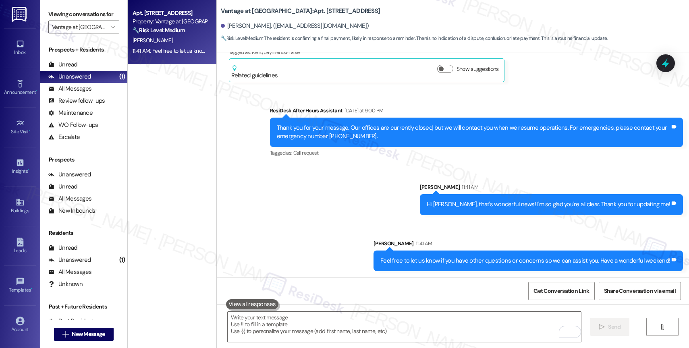
click at [318, 192] on div "Sent via SMS ResiDesk After Hours Assistant Yesterday at 9:00 PM Thank you for …" at bounding box center [453, 182] width 472 height 189
click at [110, 30] on icon "" at bounding box center [112, 27] width 4 height 6
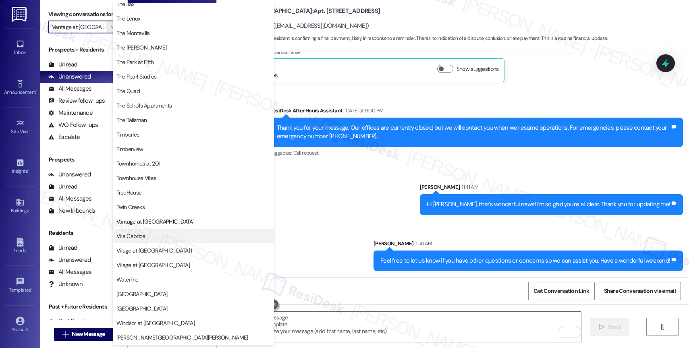
scroll to position [1468, 0]
click at [150, 232] on span "Villa Caprice" at bounding box center [193, 236] width 154 height 8
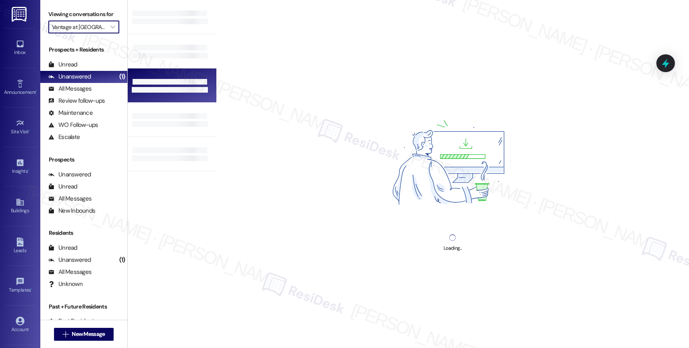
type input "Villa Caprice"
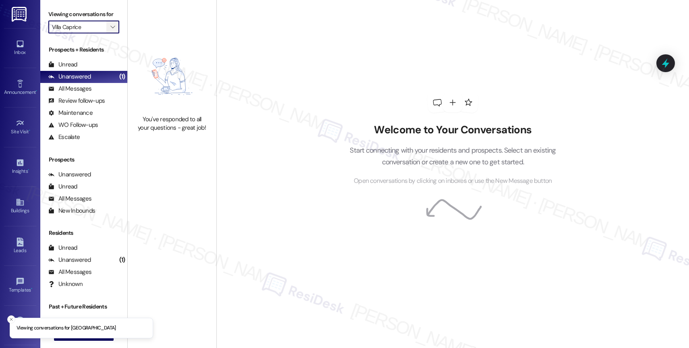
click at [110, 30] on icon "" at bounding box center [112, 27] width 4 height 6
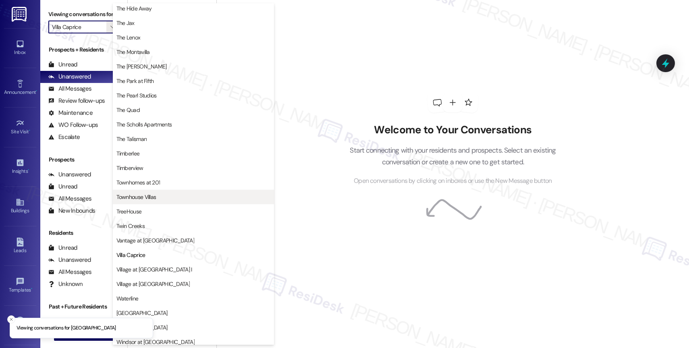
scroll to position [1445, 0]
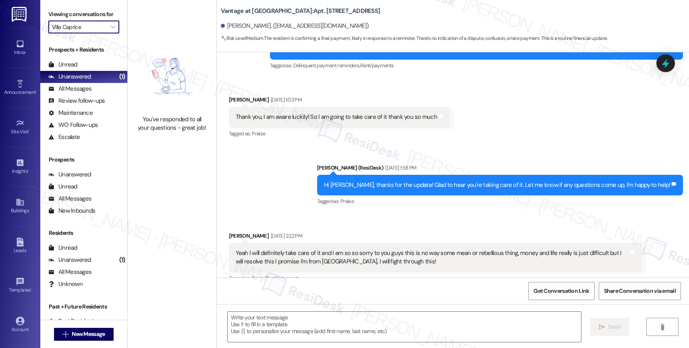
type textarea "Fetching suggested responses. Please feel free to read through the conversation…"
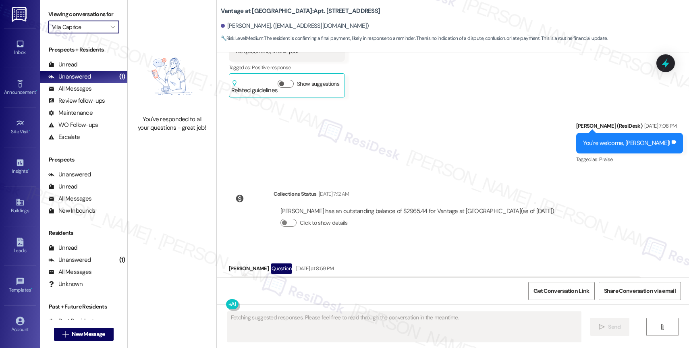
scroll to position [7782, 0]
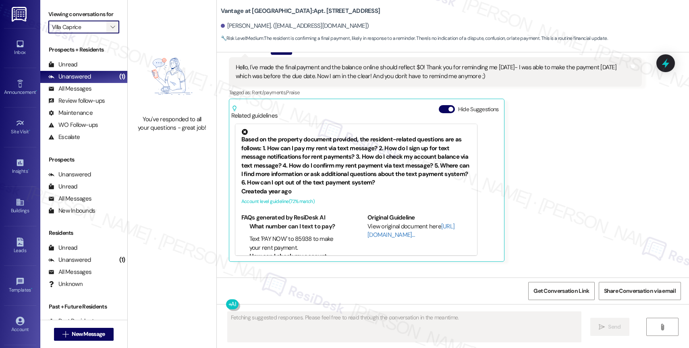
click at [110, 30] on icon "" at bounding box center [112, 27] width 4 height 6
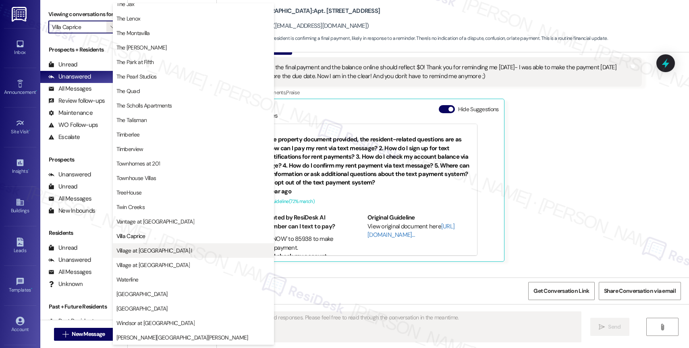
scroll to position [1447, 0]
click at [155, 245] on button "Village at Main Street I" at bounding box center [193, 250] width 161 height 14
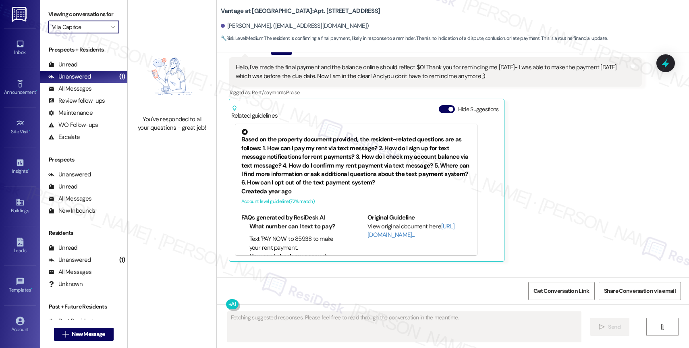
type input "Village at Main Street I"
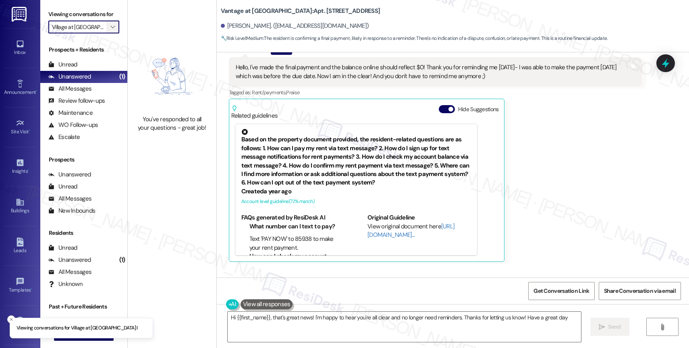
type textarea "Hi {{first_name}}, that's great news! I'm happy to hear you're all clear and no…"
click at [110, 30] on icon "" at bounding box center [112, 27] width 4 height 6
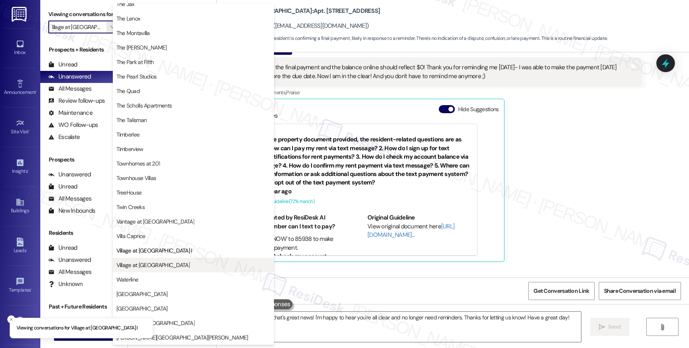
scroll to position [1447, 0]
click at [168, 271] on button "Village at Sunrise" at bounding box center [193, 265] width 161 height 14
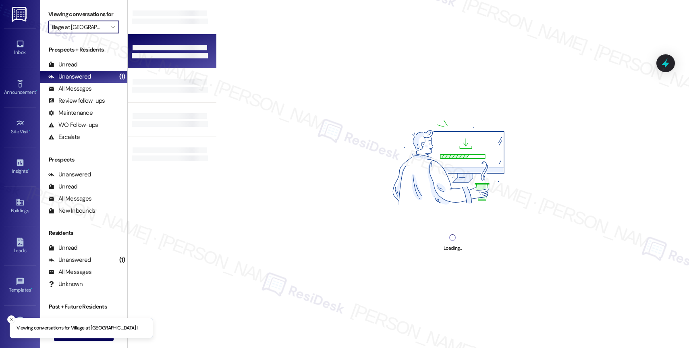
type input "Village at Sunrise"
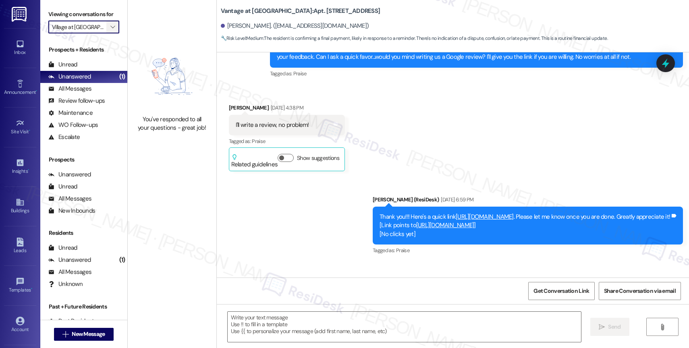
type textarea "Fetching suggested responses. Please feel free to read through the conversation…"
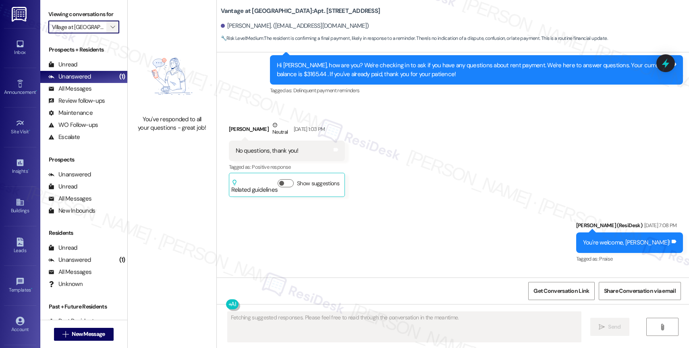
scroll to position [7782, 0]
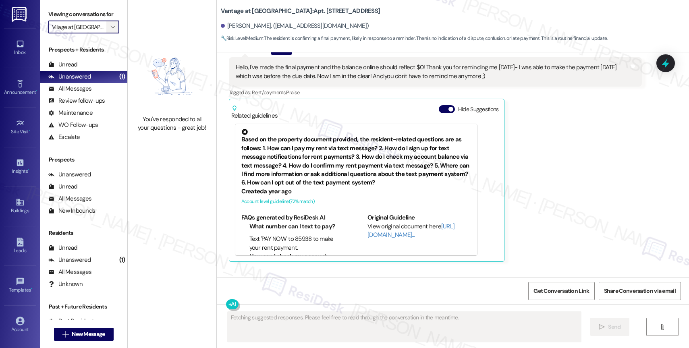
click at [110, 30] on icon "" at bounding box center [112, 27] width 4 height 6
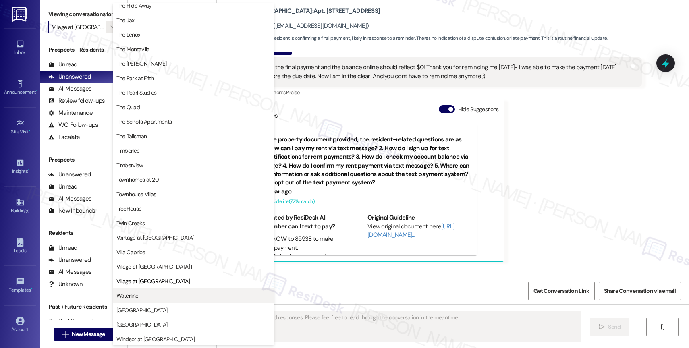
scroll to position [1444, 0]
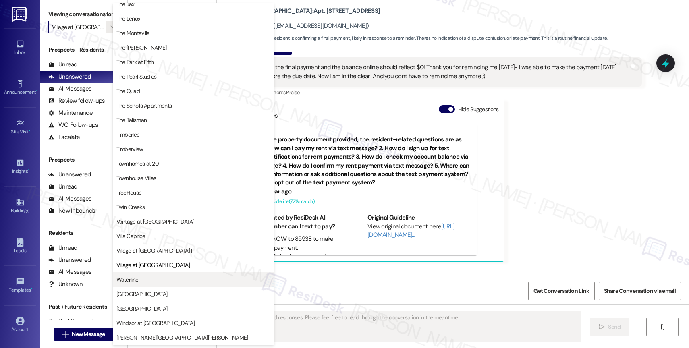
click at [150, 277] on span "Waterline" at bounding box center [193, 279] width 154 height 8
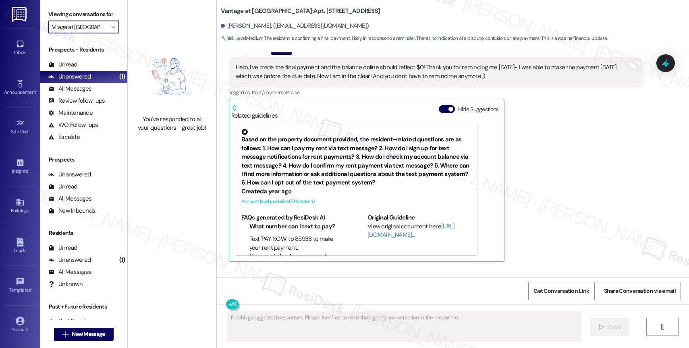
type input "Waterline"
click at [110, 30] on icon "" at bounding box center [112, 27] width 4 height 6
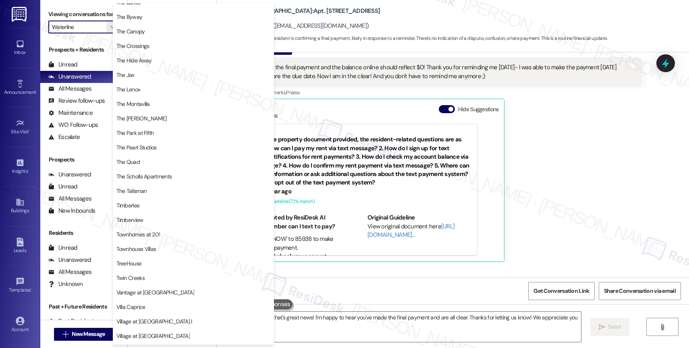
type textarea "Hi {{first_name}}, that's great news! I'm happy to hear you've made the final p…"
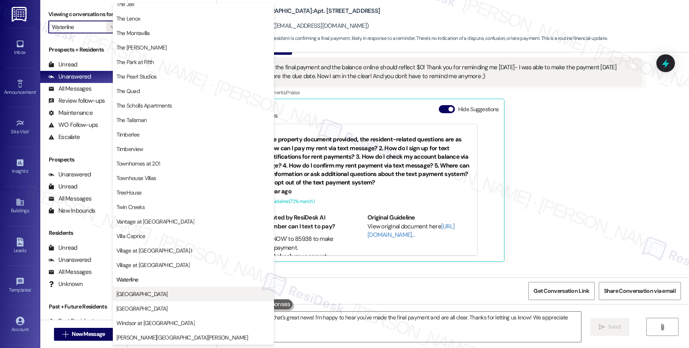
scroll to position [1447, 0]
click at [150, 291] on span "West End" at bounding box center [193, 294] width 154 height 8
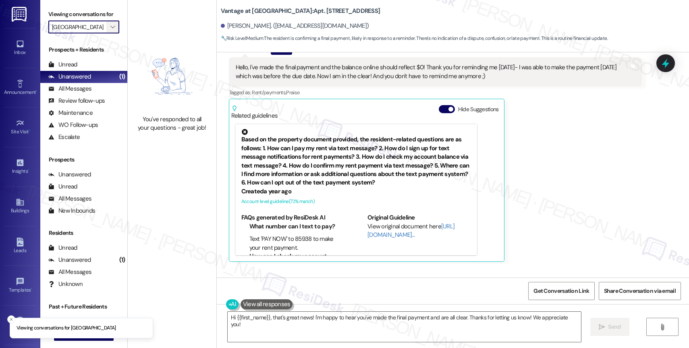
click at [109, 33] on span "" at bounding box center [113, 27] width 8 height 13
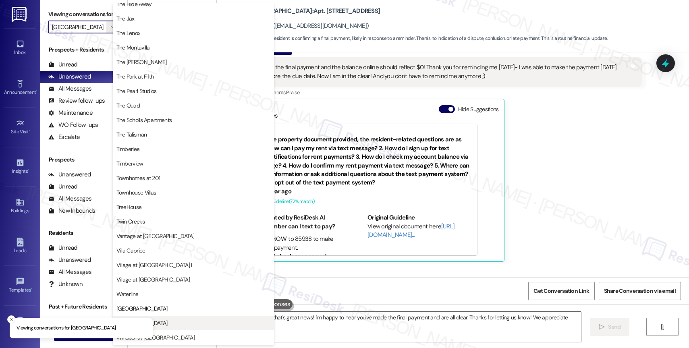
scroll to position [1447, 0]
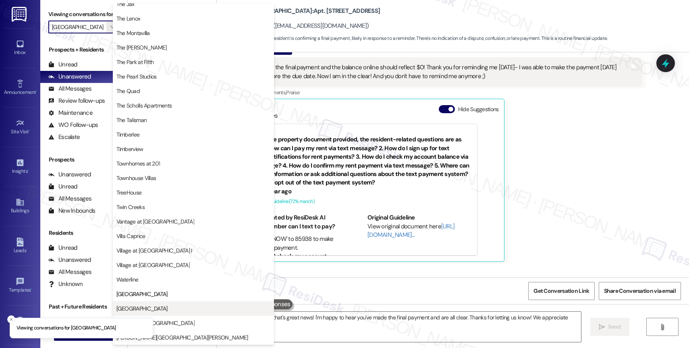
click at [170, 311] on span "Willow Tree Place" at bounding box center [193, 308] width 154 height 8
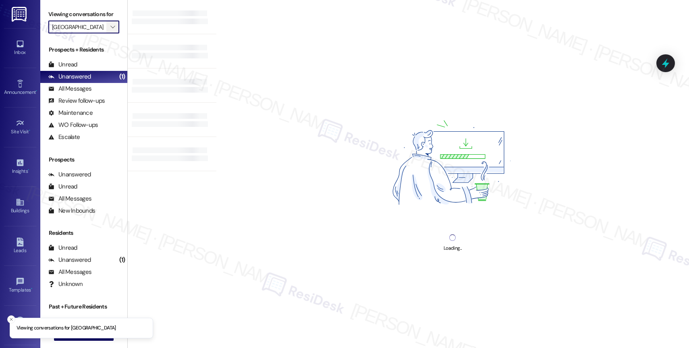
type input "Willow Tree Place"
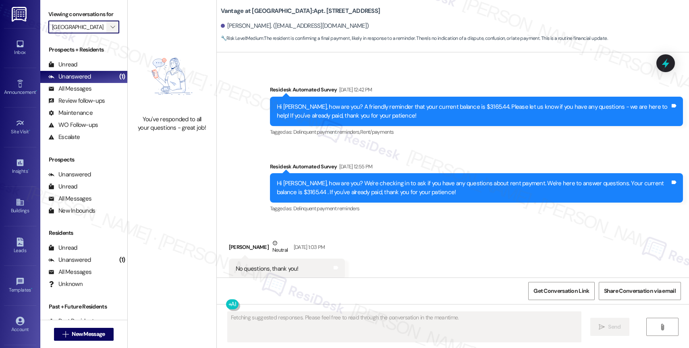
scroll to position [7782, 0]
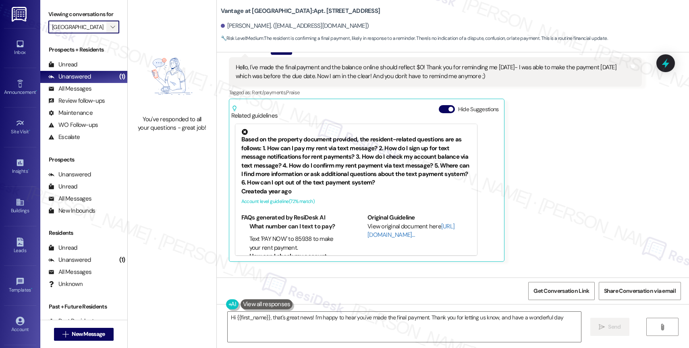
type textarea "Hi {{first_name}}, that's great news! I'm happy to hear you've made the final p…"
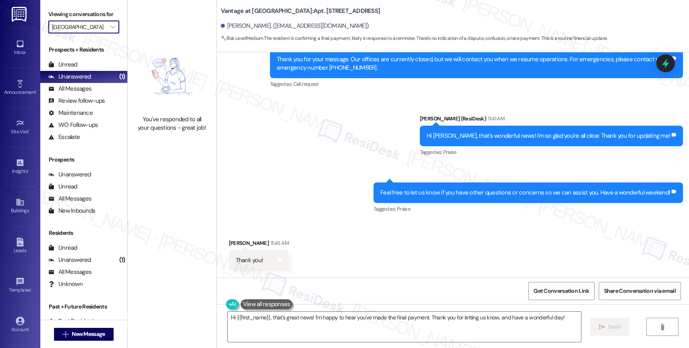
scroll to position [8040, 0]
click at [294, 315] on textarea "Hi {{first_name}}, that's great news! I'm happy to hear you've made the final p…" at bounding box center [404, 327] width 353 height 30
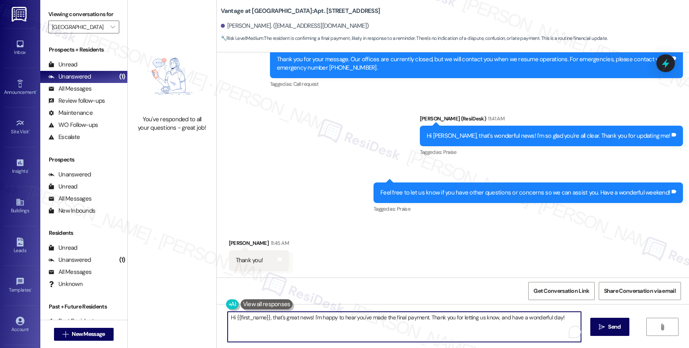
click at [294, 315] on textarea "Hi {{first_name}}, that's great news! I'm happy to hear you've made the final p…" at bounding box center [404, 327] width 353 height 30
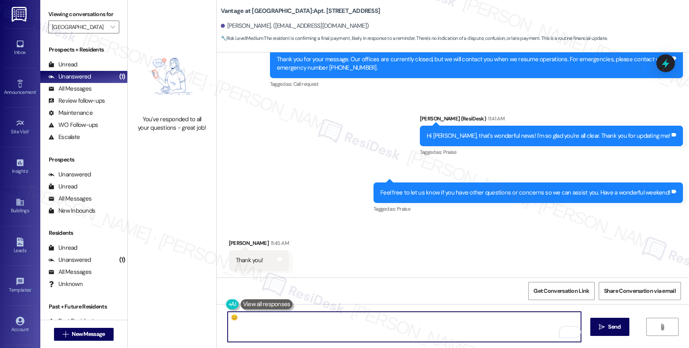
click at [228, 316] on textarea "😊" at bounding box center [404, 327] width 353 height 30
type textarea "Have a wonderful day! 😊"
click at [612, 329] on span "Send" at bounding box center [614, 327] width 12 height 8
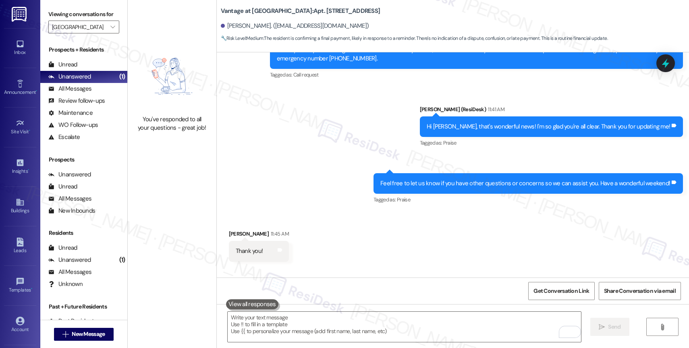
scroll to position [8096, 0]
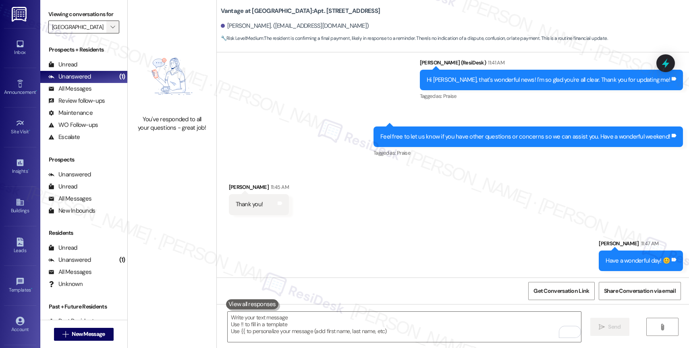
click at [110, 33] on span "" at bounding box center [113, 27] width 8 height 13
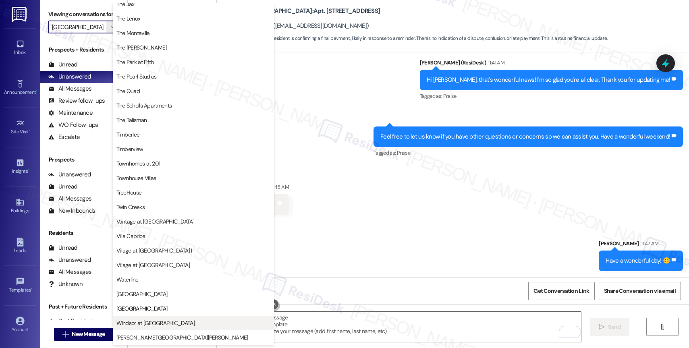
scroll to position [1450, 0]
click at [150, 322] on span "Windsor at Amberglen" at bounding box center [155, 323] width 78 height 8
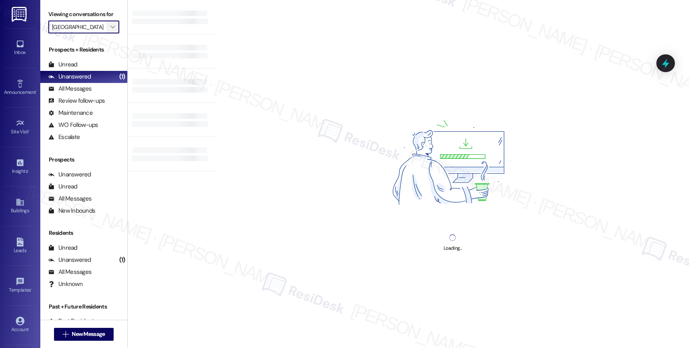
type input "Windsor at Amberglen"
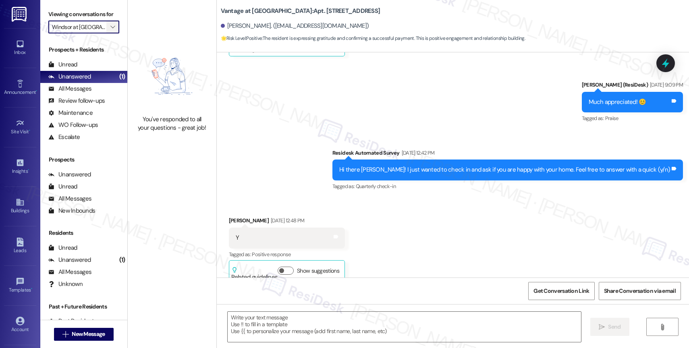
type textarea "Fetching suggested responses. Please feel free to read through the conversation…"
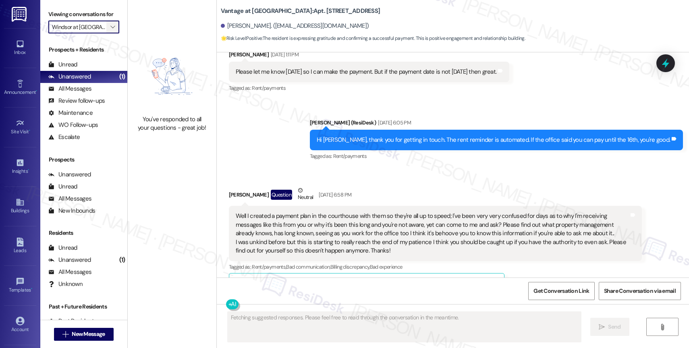
scroll to position [8069, 0]
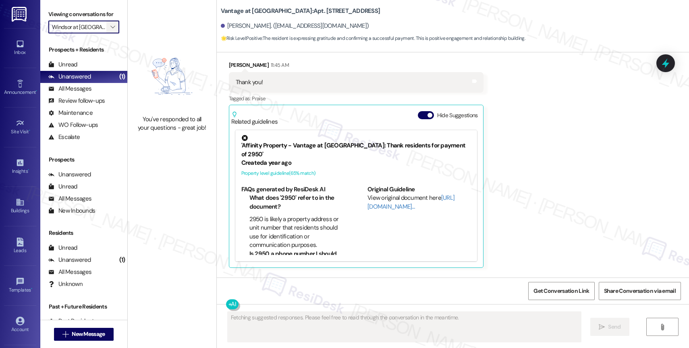
click at [110, 30] on icon "" at bounding box center [112, 27] width 4 height 6
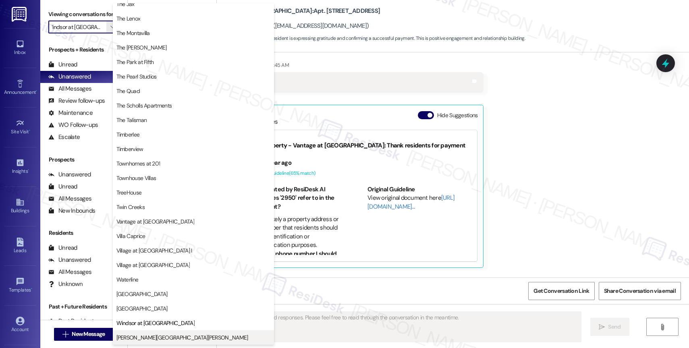
scroll to position [1466, 0]
click at [138, 337] on span "[PERSON_NAME][GEOGRAPHIC_DATA][PERSON_NAME]" at bounding box center [182, 337] width 132 height 8
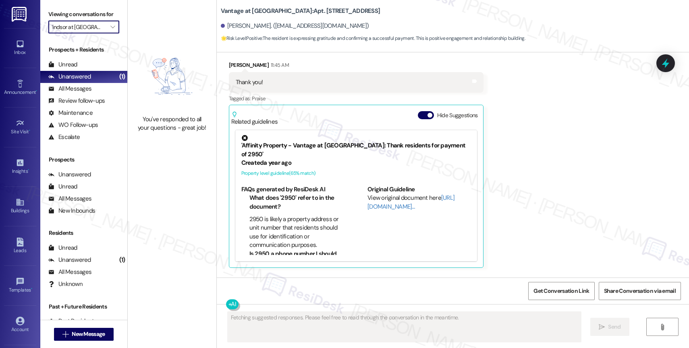
type input "[PERSON_NAME][GEOGRAPHIC_DATA][PERSON_NAME]"
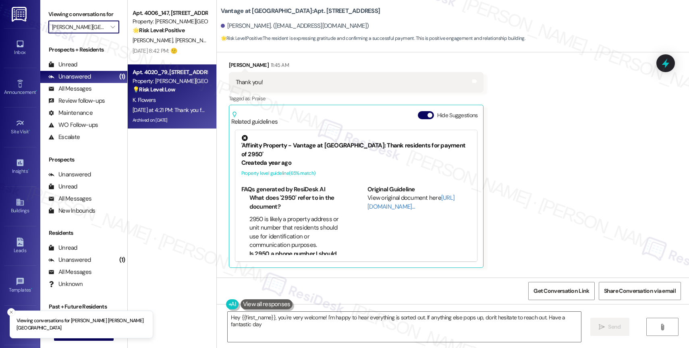
type textarea "Hey {{first_name}}, you're very welcome! I'm happy to hear everything is sorted…"
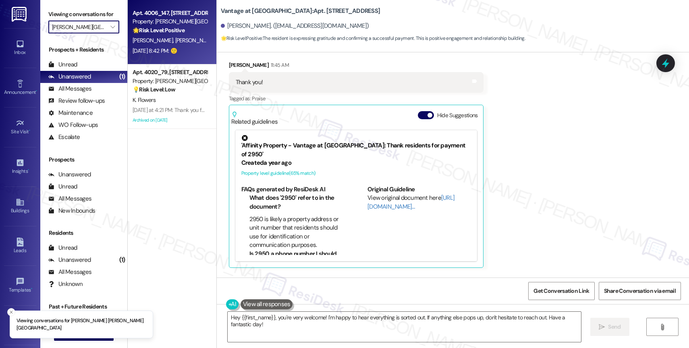
click at [169, 23] on div "Property: [PERSON_NAME][GEOGRAPHIC_DATA][PERSON_NAME]" at bounding box center [169, 21] width 74 height 8
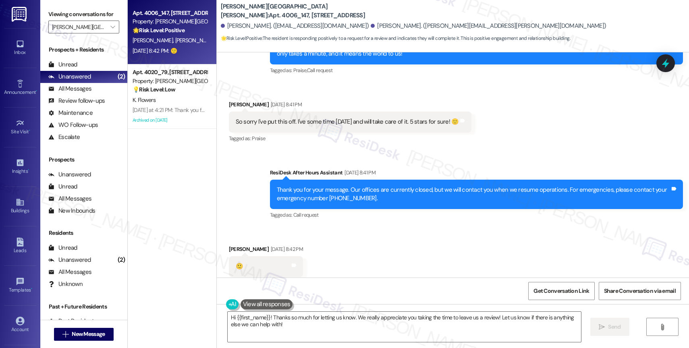
scroll to position [1150, 0]
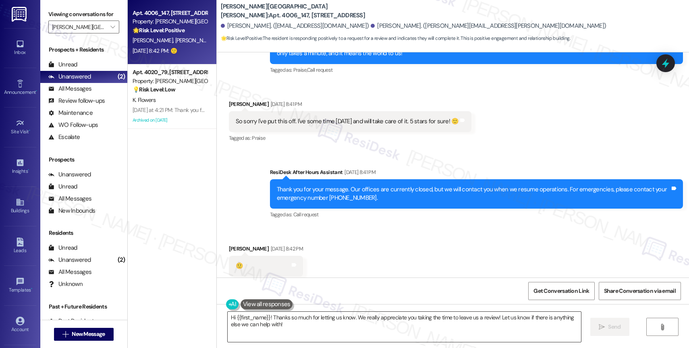
click at [264, 326] on textarea "Hi {{first_name}}! Thanks so much for letting us know. We really appreciate you…" at bounding box center [404, 327] width 353 height 30
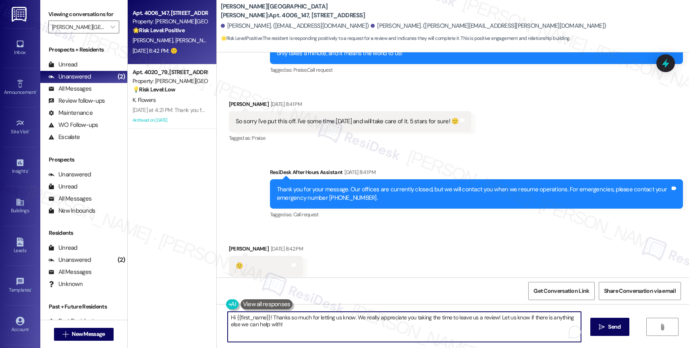
click at [264, 326] on textarea "Hi {{first_name}}! Thanks so much for letting us know. We really appreciate you…" at bounding box center [404, 327] width 353 height 30
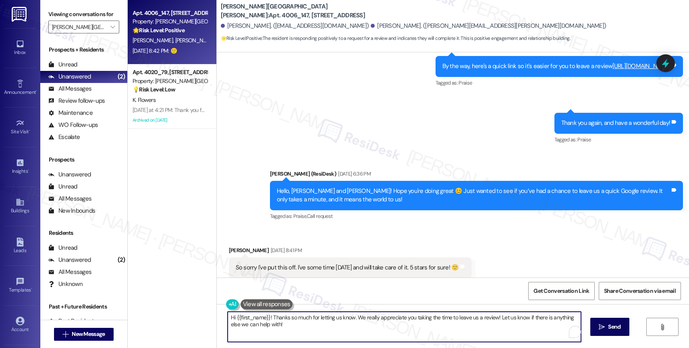
scroll to position [927, 0]
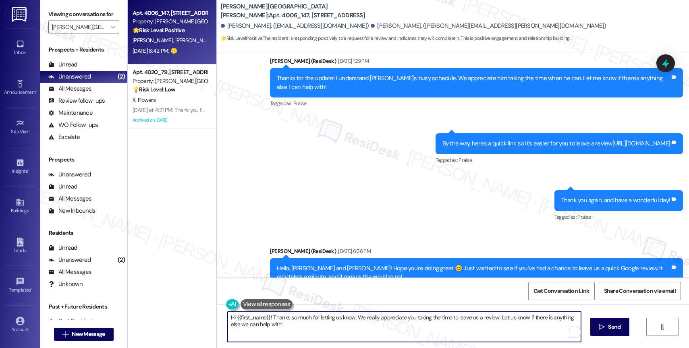
click at [277, 326] on textarea "Hi {{first_name}}! Thanks so much for letting us know. We really appreciate you…" at bounding box center [404, 327] width 353 height 30
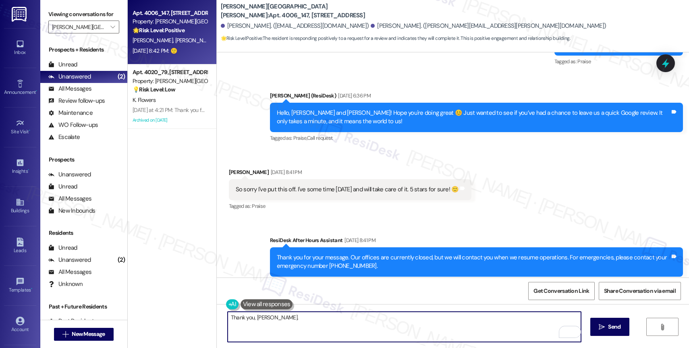
scroll to position [1077, 0]
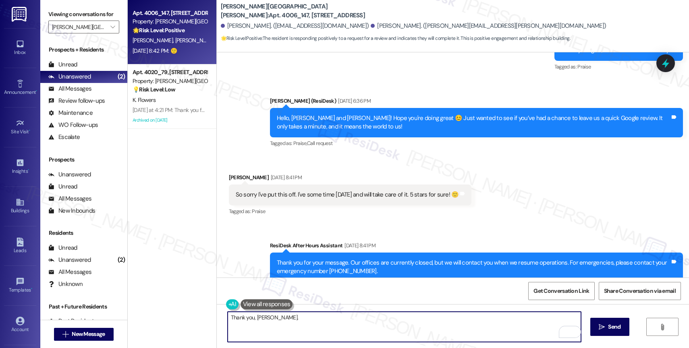
paste textarea "I hope you can update me once you have left a review. It would really mean a lo…"
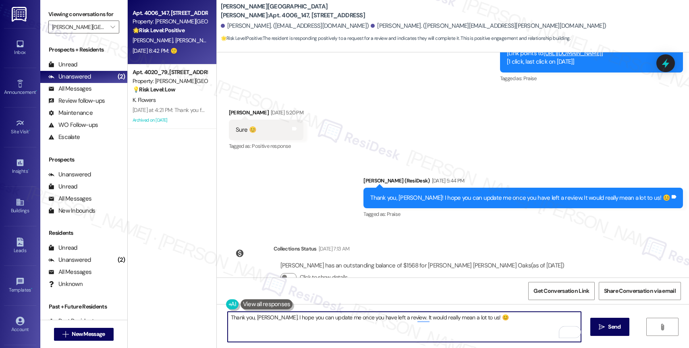
scroll to position [322, 0]
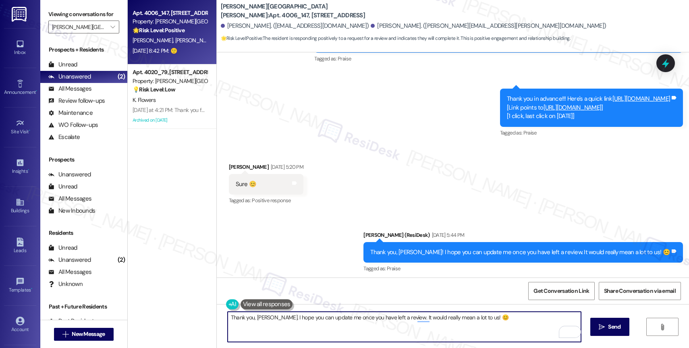
click at [267, 317] on textarea "Thank you, Brian. I hope you can update me once you have left a review. It woul…" at bounding box center [404, 327] width 353 height 30
paste textarea "s so much, Brian! I'd really appreciate it if you could let me know once you've…"
click at [447, 317] on textarea "Thanks so much, Brian! I'd really appreciate it if you could let me know once y…" at bounding box center [404, 327] width 353 height 30
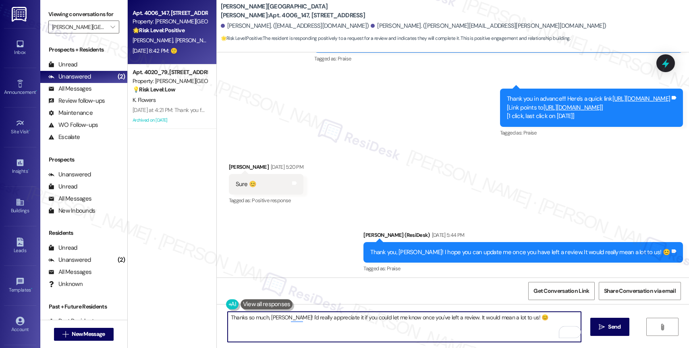
click at [548, 323] on textarea "Thanks so much, [PERSON_NAME]! I'd really appreciate it if you could let me kno…" at bounding box center [404, 327] width 353 height 30
click at [606, 327] on span "Send" at bounding box center [614, 327] width 16 height 8
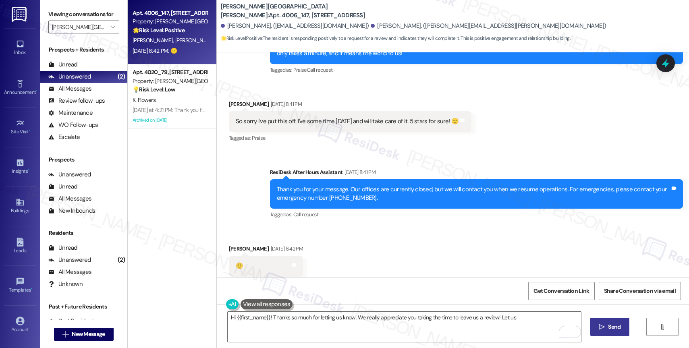
scroll to position [1207, 0]
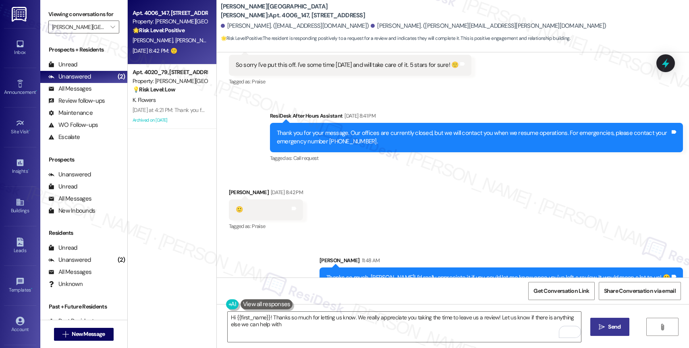
type textarea "Hi {{first_name}}! Thanks so much for letting us know. We really appreciate you…"
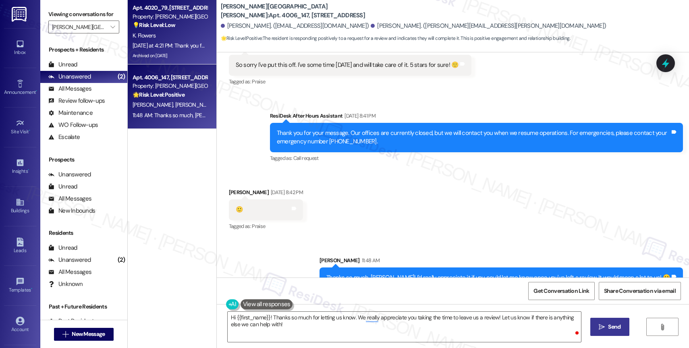
click at [172, 32] on div "K. Flowers" at bounding box center [170, 36] width 76 height 10
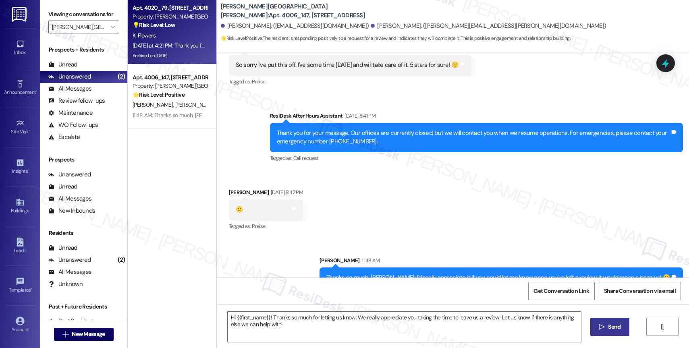
type textarea "Fetching suggested responses. Please feel free to read through the conversation…"
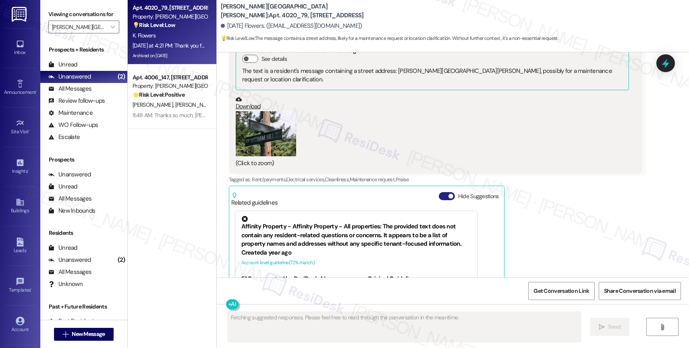
click at [448, 194] on span "button" at bounding box center [450, 196] width 5 height 5
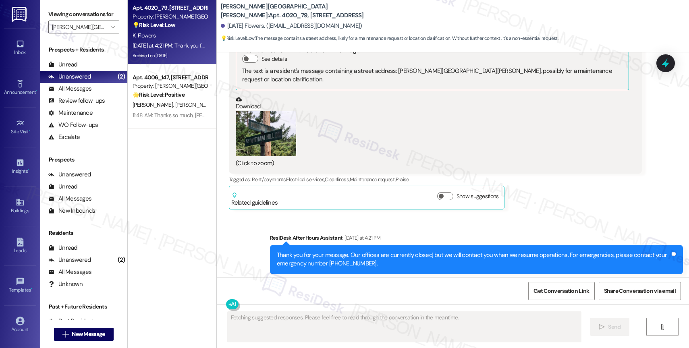
scroll to position [35796, 0]
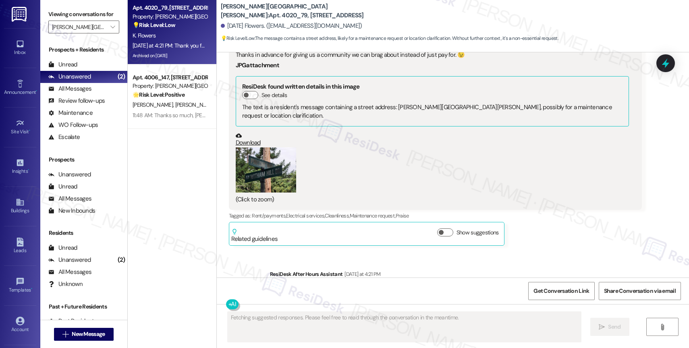
click at [255, 147] on button "Zoom image" at bounding box center [266, 170] width 60 height 46
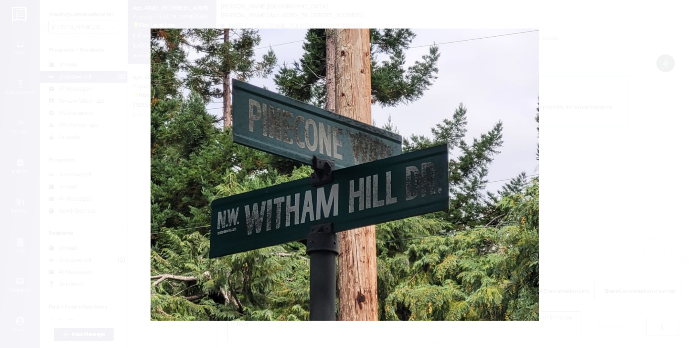
click at [401, 213] on button "Unzoom image" at bounding box center [344, 174] width 689 height 348
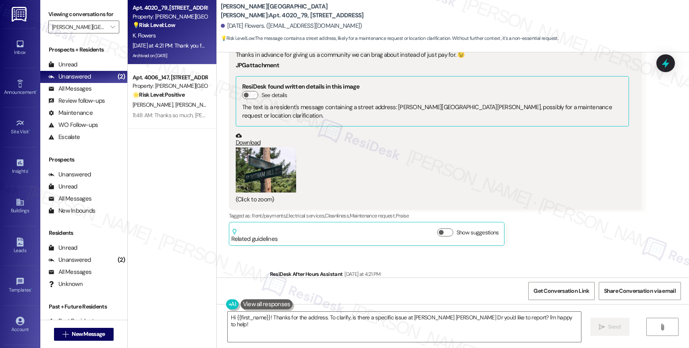
scroll to position [35576, 0]
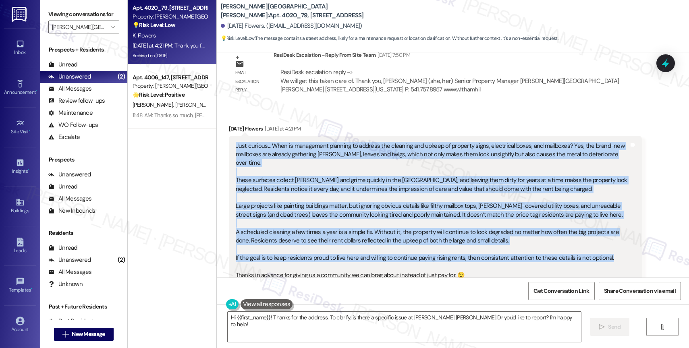
drag, startPoint x: 229, startPoint y: 109, endPoint x: 601, endPoint y: 215, distance: 387.1
click at [601, 215] on div "Just curious... When is management planning to address the cleaning and upkeep …" at bounding box center [432, 211] width 393 height 138
copy div "Just curious... When is management planning to address the cleaning and upkeep …"
click at [283, 142] on div "Just curious... When is management planning to address the cleaning and upkeep …" at bounding box center [432, 211] width 393 height 138
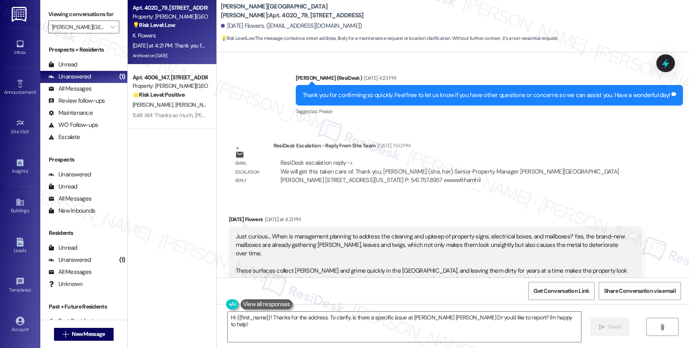
scroll to position [35796, 0]
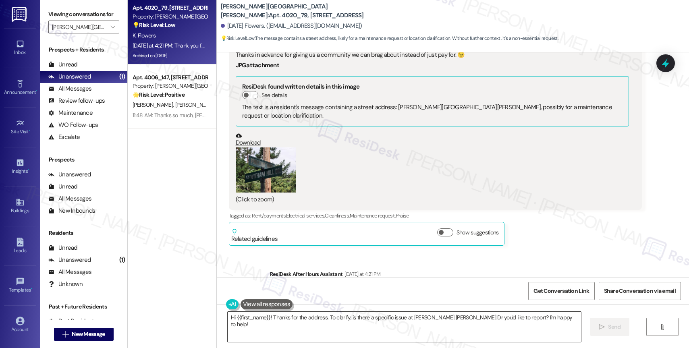
click at [273, 326] on textarea "Hi {{first_name}}! Thanks for the address. To clarify, is there a specific issu…" at bounding box center [404, 327] width 353 height 30
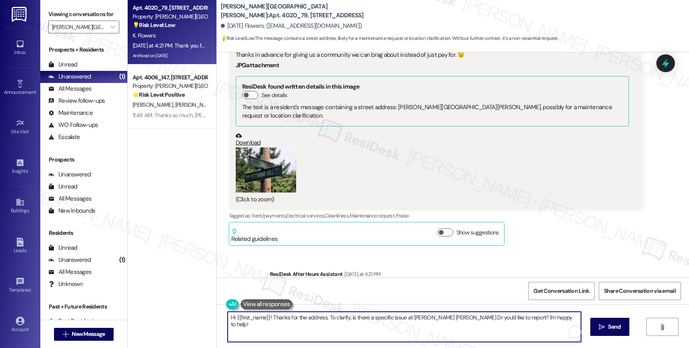
click at [273, 326] on textarea "Hi {{first_name}}! Thanks for the address. To clarify, is there a specific issu…" at bounding box center [404, 327] width 353 height 30
paste textarea "! Thanks so much for sharing your feedback—we really appreciate how thoughtfull…"
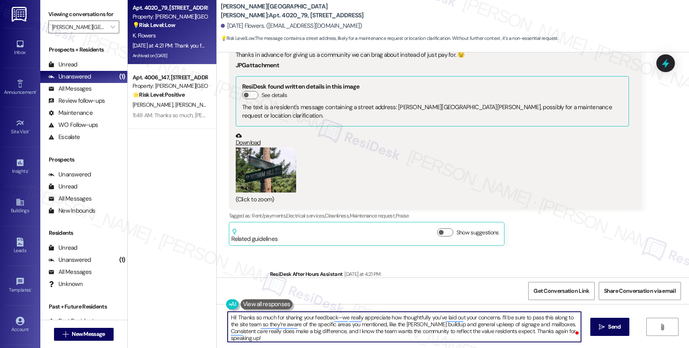
drag, startPoint x: 230, startPoint y: 317, endPoint x: 270, endPoint y: 312, distance: 40.5
click at [230, 317] on textarea "Hi! Thanks so much for sharing your feedback—we really appreciate how thoughtfu…" at bounding box center [404, 327] width 353 height 30
type textarea "Hi ! Thanks so much for sharing your feedback—we really appreciate how thoughtf…"
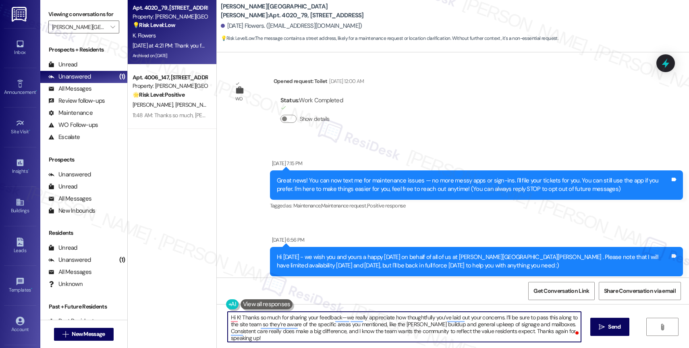
scroll to position [35796, 0]
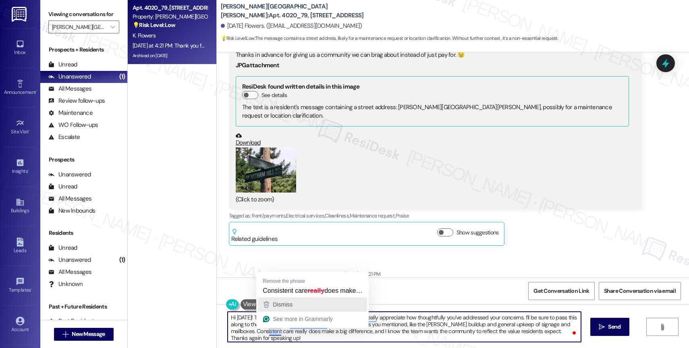
click at [281, 305] on span "Dismiss" at bounding box center [283, 304] width 20 height 6
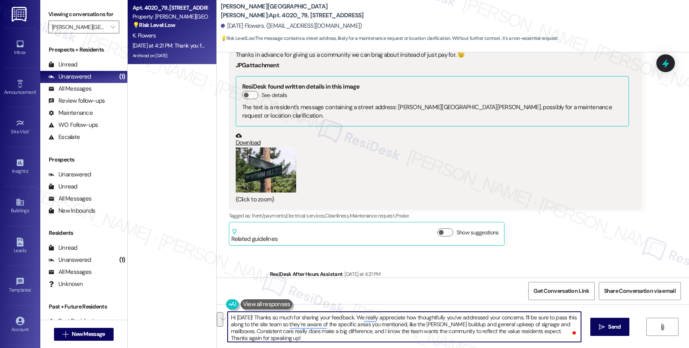
scroll to position [2, 0]
drag, startPoint x: 529, startPoint y: 330, endPoint x: 534, endPoint y: 338, distance: 9.0
click at [534, 338] on textarea "Hi Karma! Thanks so much for sharing your feedback. We really appreciate how th…" at bounding box center [404, 327] width 353 height 30
click at [398, 339] on textarea "Hi Karma! Thanks so much for sharing your feedback. We really appreciate how th…" at bounding box center [404, 327] width 353 height 30
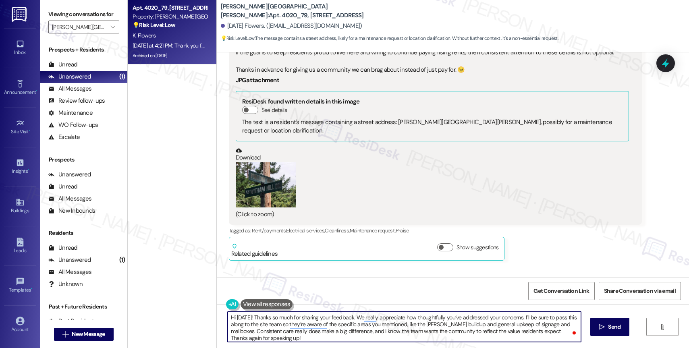
scroll to position [35796, 0]
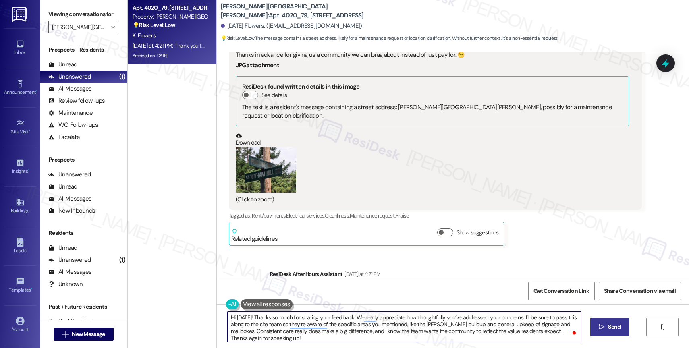
type textarea "Hi Karma! Thanks so much for sharing your feedback. We really appreciate how th…"
click at [608, 328] on span "Send" at bounding box center [614, 327] width 12 height 8
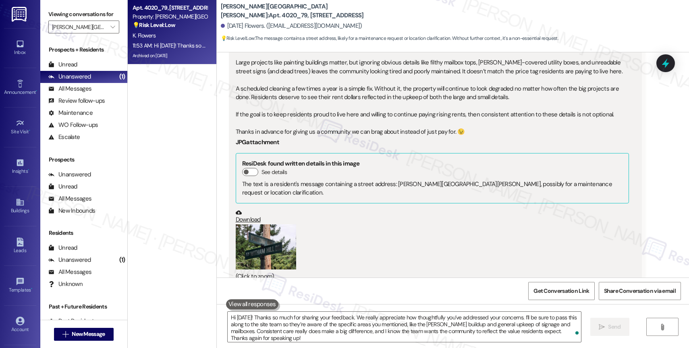
scroll to position [35870, 0]
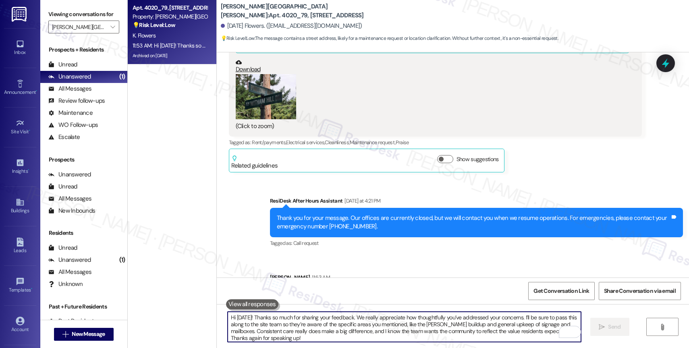
click at [310, 323] on textarea "Hi Karma! Thanks so much for sharing your feedback. We really appreciate how th…" at bounding box center [404, 327] width 353 height 30
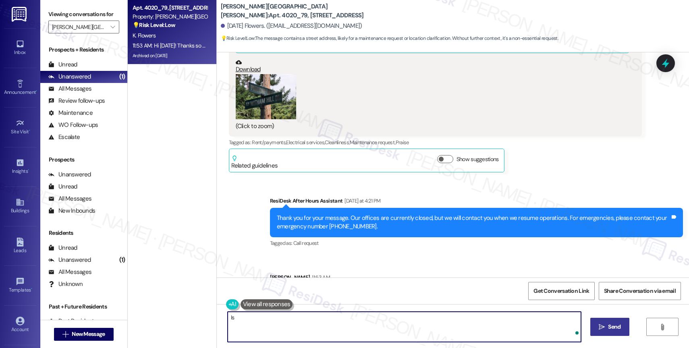
type textarea "I"
click at [373, 319] on textarea "I'll let you know when I receive an" at bounding box center [404, 327] width 353 height 30
type textarea "I'll let you know when I receive an update from the team. Is there anything els…"
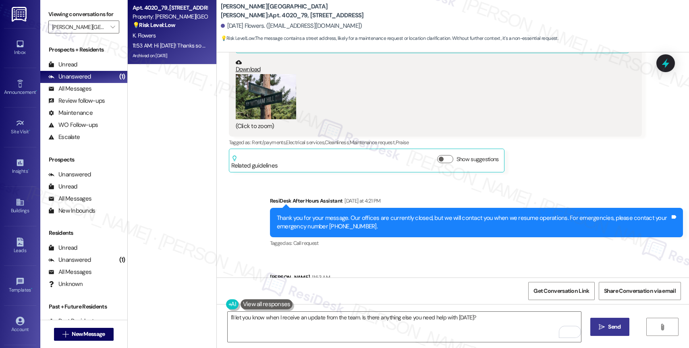
click at [606, 326] on span "Send" at bounding box center [614, 327] width 16 height 8
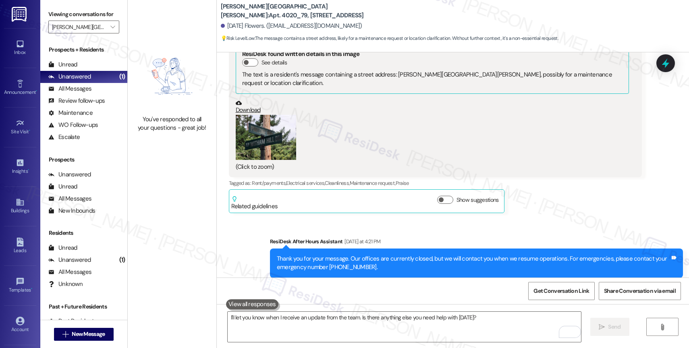
scroll to position [35926, 0]
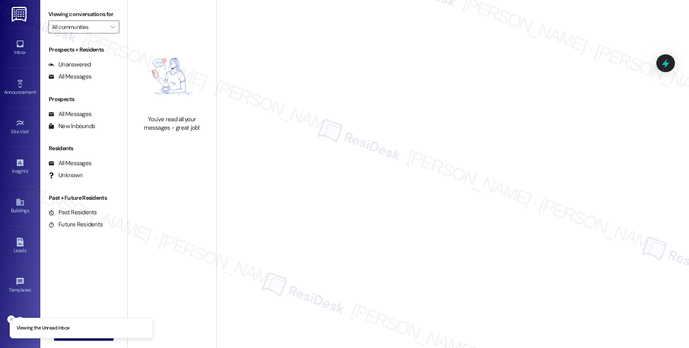
type input "[PERSON_NAME][GEOGRAPHIC_DATA][PERSON_NAME]"
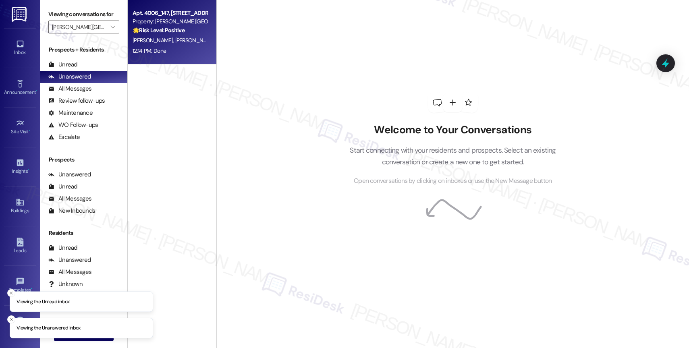
click at [154, 46] on div "12:14 PM: Done 12:14 PM: Done" at bounding box center [170, 51] width 76 height 10
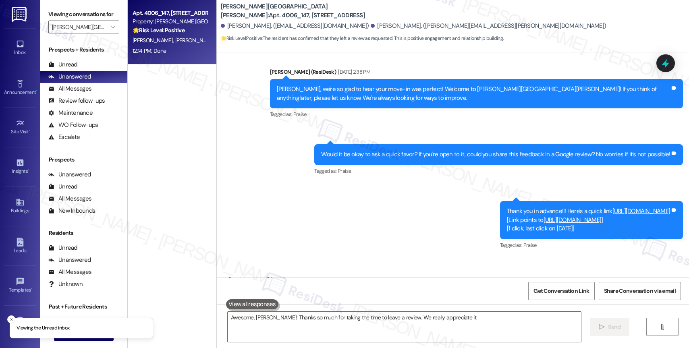
type textarea "Awesome, [PERSON_NAME]! Thanks so much for taking the time to leave a review. W…"
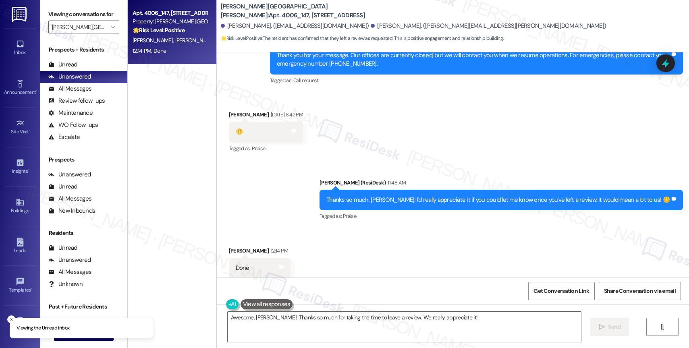
scroll to position [1286, 0]
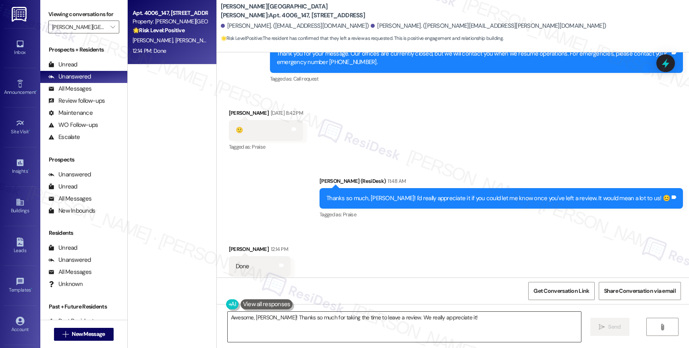
click at [449, 319] on textarea "Awesome, [PERSON_NAME]! Thanks so much for taking the time to leave a review. W…" at bounding box center [404, 327] width 353 height 30
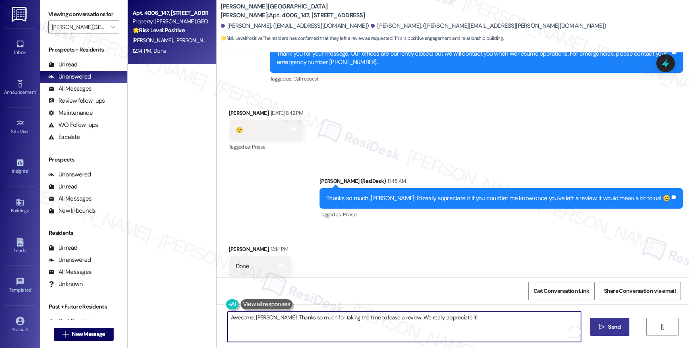
click at [602, 327] on icon "" at bounding box center [601, 327] width 6 height 6
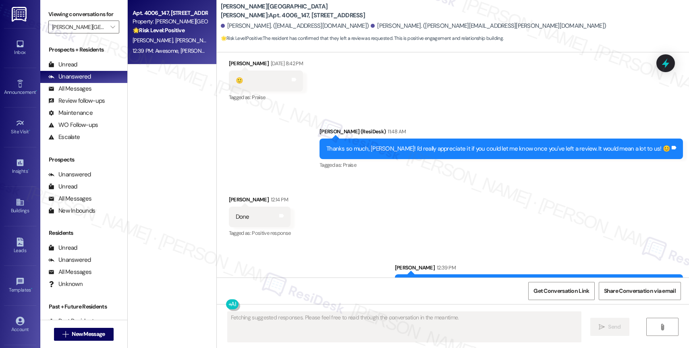
scroll to position [1343, 0]
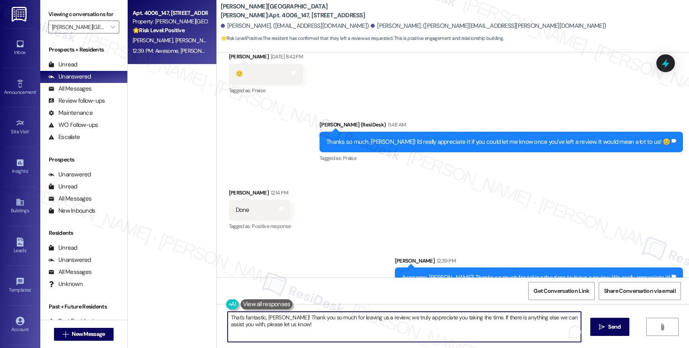
click at [259, 322] on textarea "That's fantastic, [PERSON_NAME]! Thank you so much for leaving us a review; we …" at bounding box center [404, 327] width 353 height 30
paste textarea "Feel free to let us know if you have other questions or concerns so we can assi…"
type textarea "Feel free to let us know if you have other questions or concerns so we can assi…"
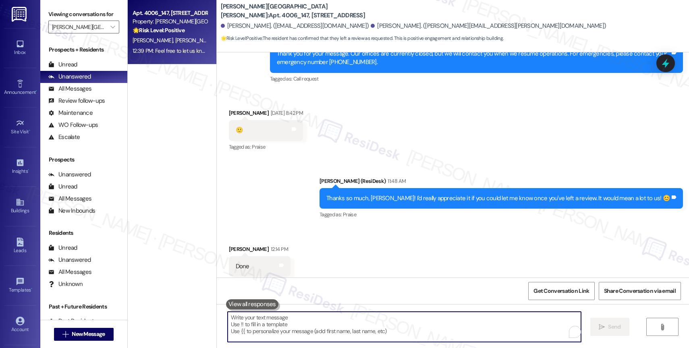
scroll to position [1399, 0]
